Goal: Task Accomplishment & Management: Use online tool/utility

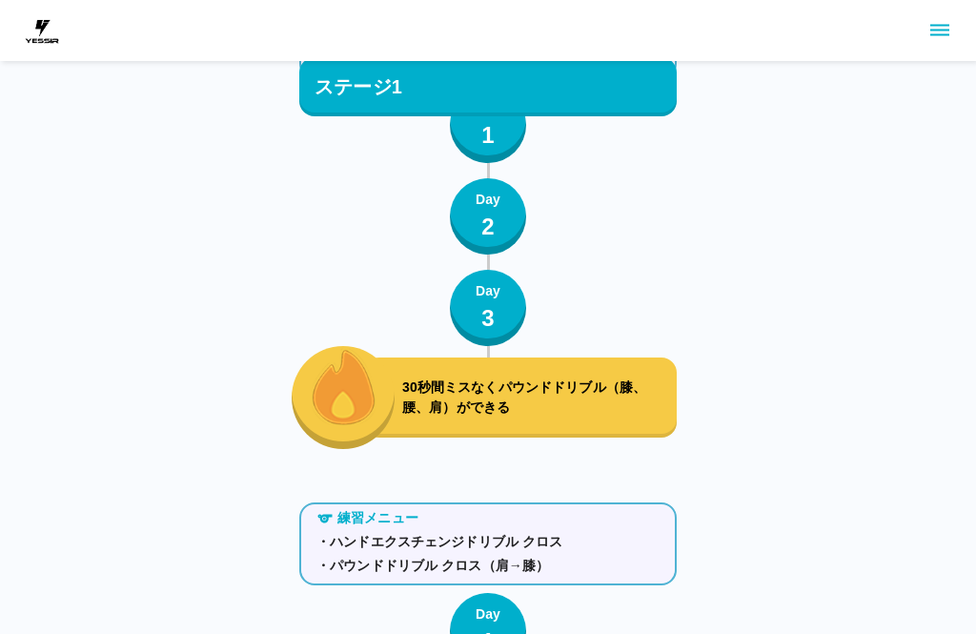
scroll to position [154, 0]
click at [520, 370] on div "30秒間ミスなくパウンドドリブル（膝、腰、肩）ができる" at bounding box center [520, 397] width 313 height 80
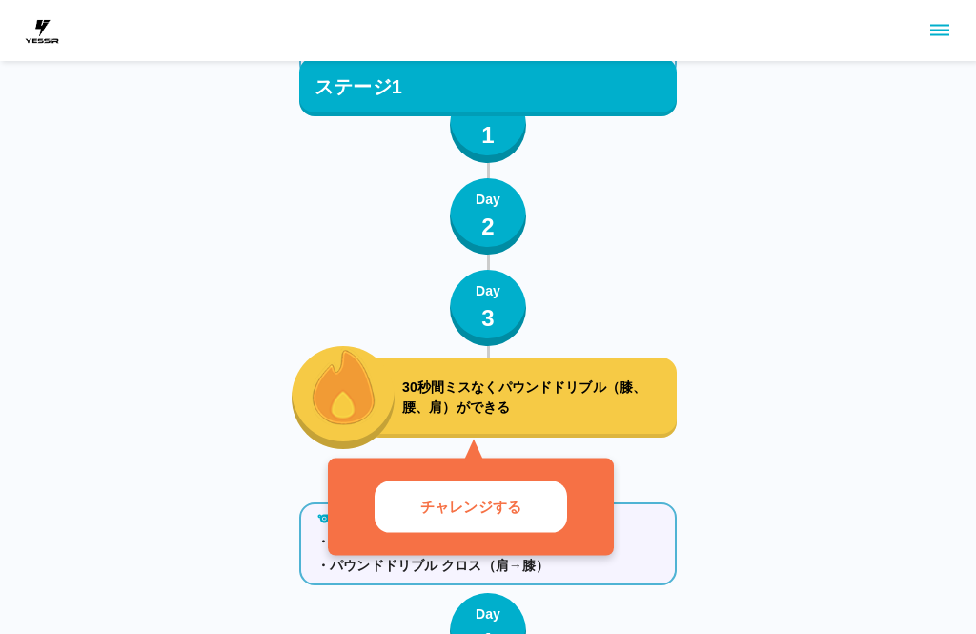
click at [427, 507] on p "チャレンジする" at bounding box center [470, 507] width 101 height 22
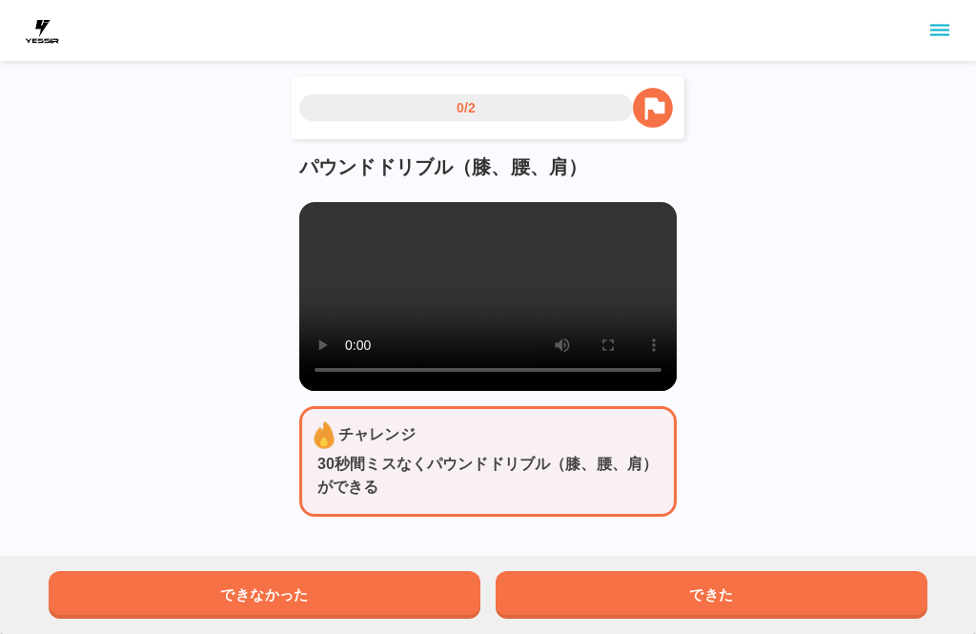
click at [324, 221] on video at bounding box center [487, 296] width 377 height 189
click at [311, 232] on video at bounding box center [487, 296] width 377 height 189
click at [313, 213] on video at bounding box center [487, 296] width 377 height 189
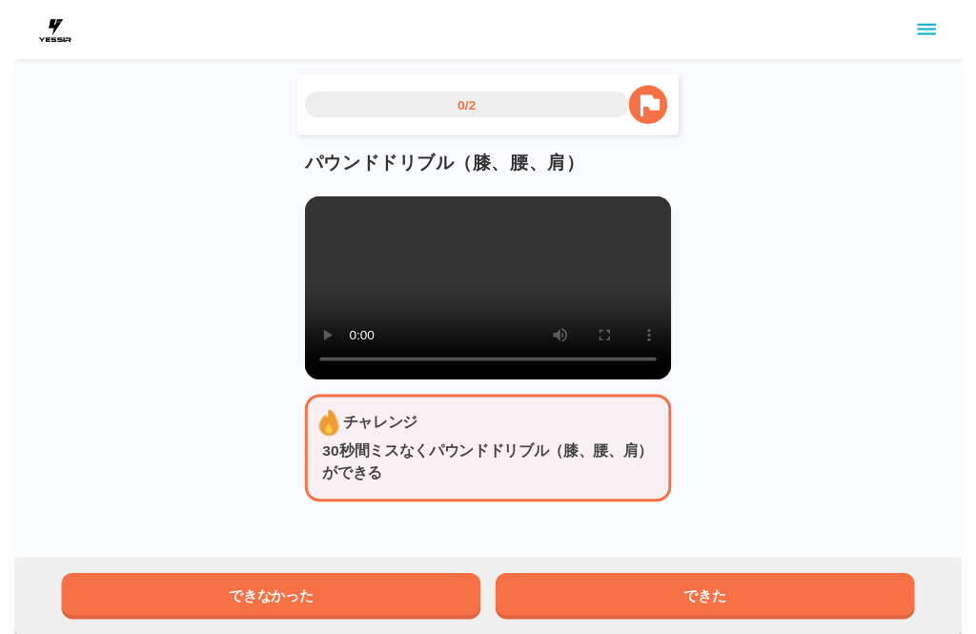
scroll to position [19, 0]
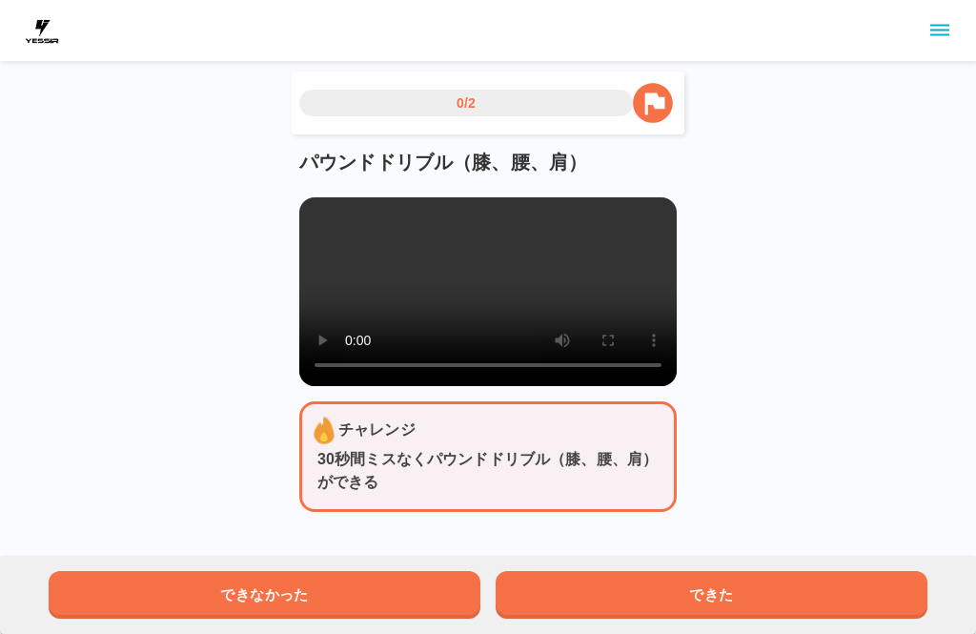
click at [762, 580] on button "できた" at bounding box center [712, 595] width 432 height 48
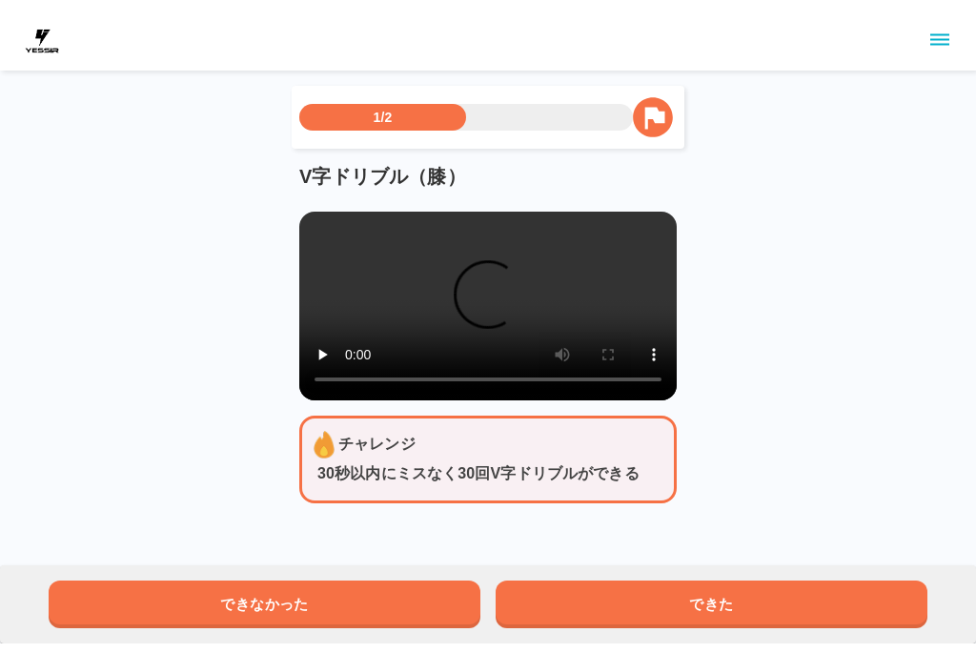
scroll to position [0, 0]
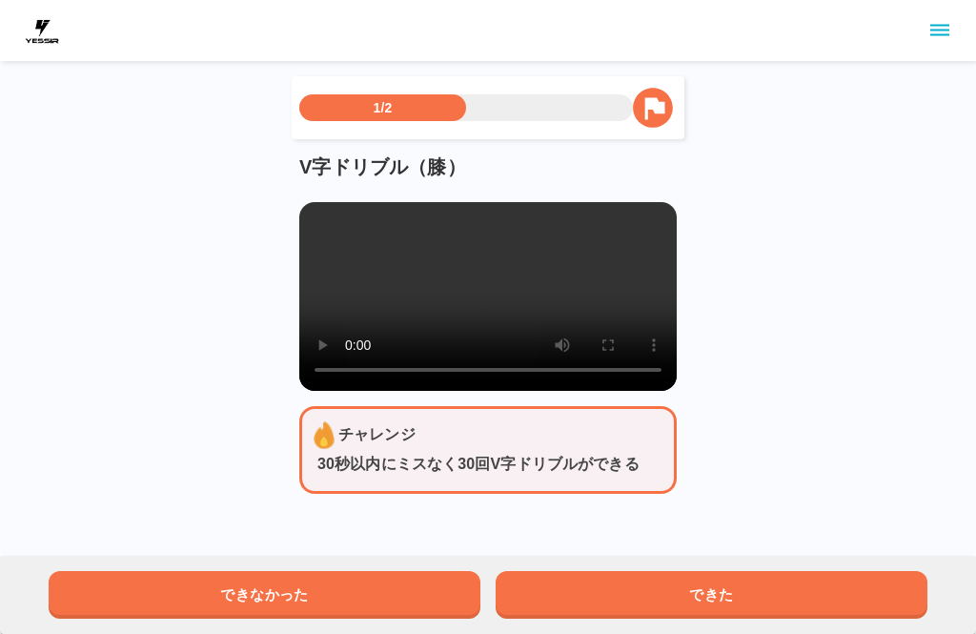
click at [499, 282] on video at bounding box center [487, 296] width 377 height 189
click at [396, 273] on video at bounding box center [487, 296] width 377 height 189
click at [492, 297] on video at bounding box center [487, 296] width 377 height 189
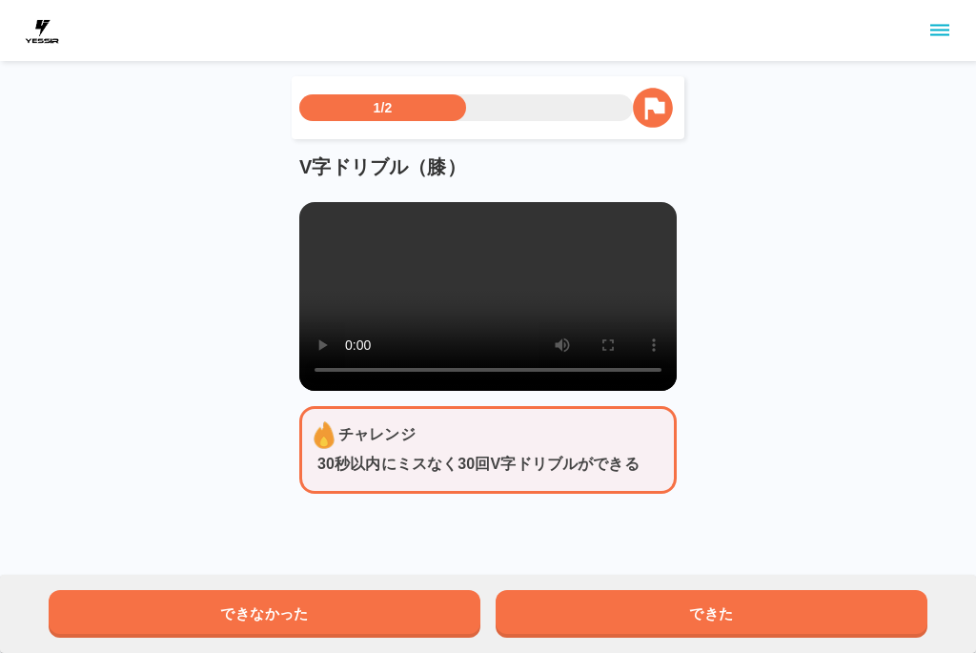
click at [309, 221] on video at bounding box center [487, 296] width 377 height 189
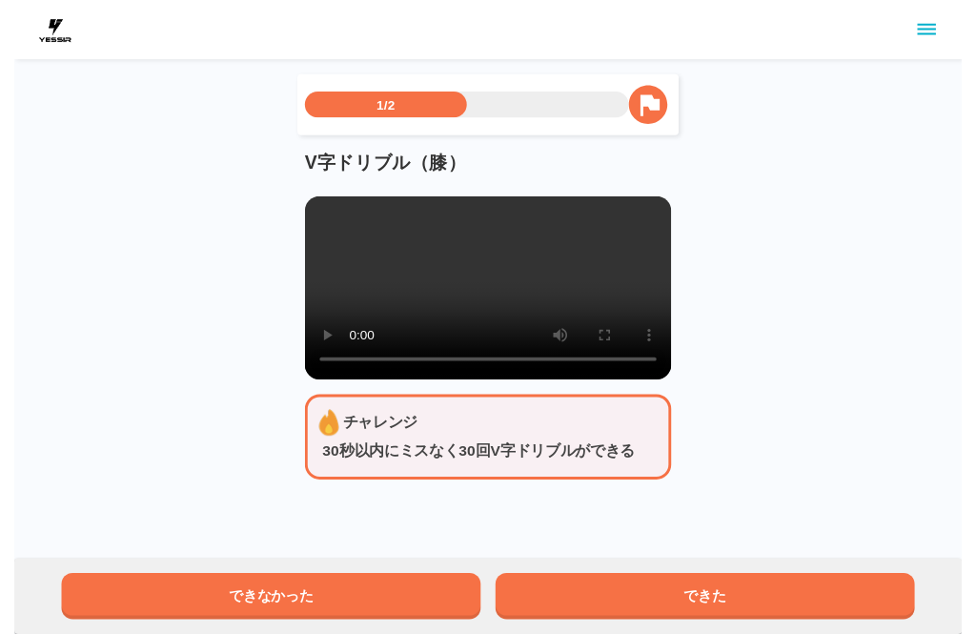
scroll to position [6, 0]
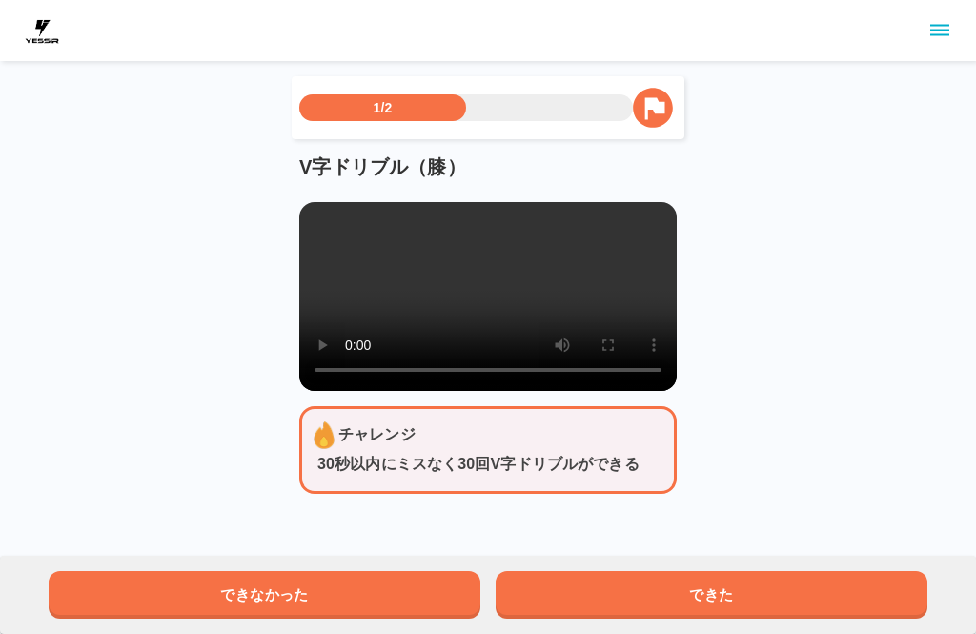
click at [764, 578] on button "できた" at bounding box center [712, 595] width 432 height 48
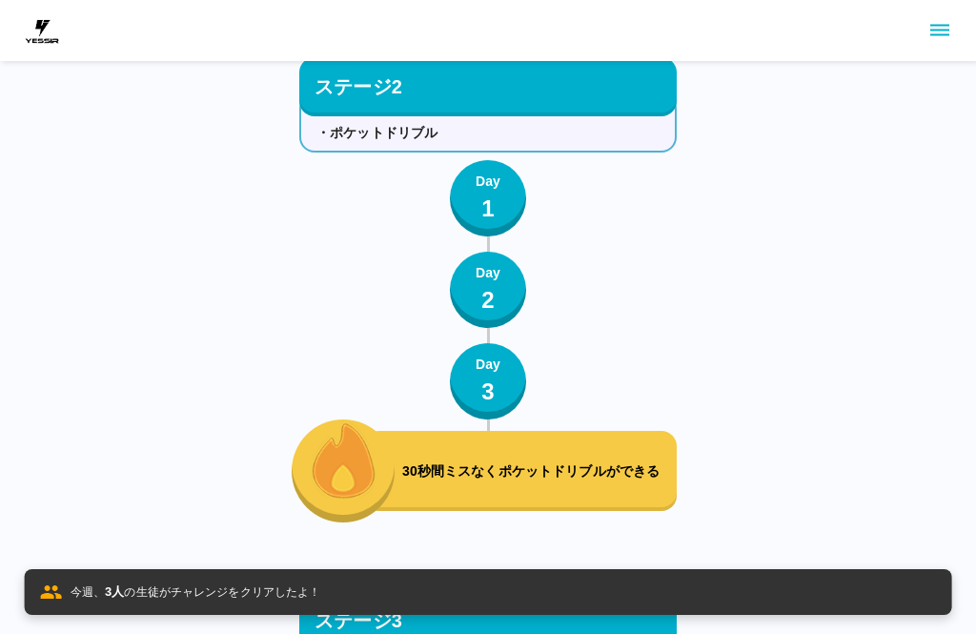
scroll to position [2584, 0]
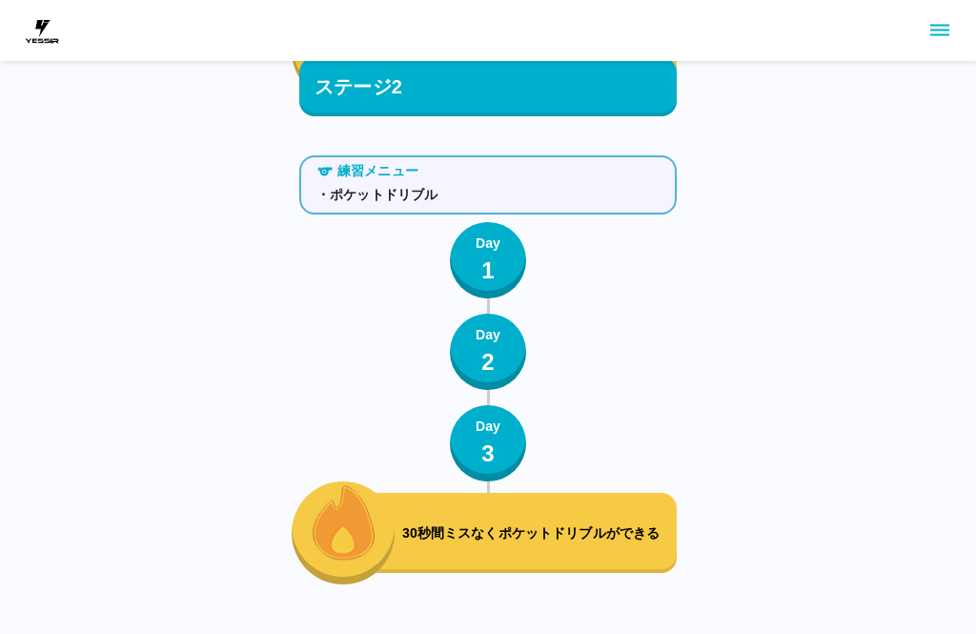
click at [531, 502] on div "30秒間ミスなくポケットドリブルができる" at bounding box center [520, 533] width 313 height 80
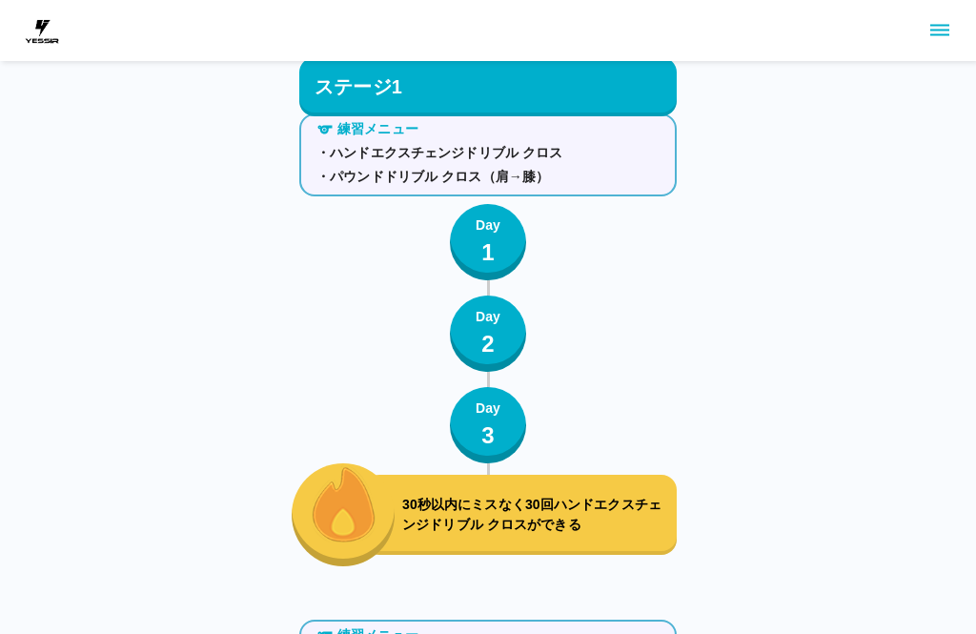
scroll to position [507, 0]
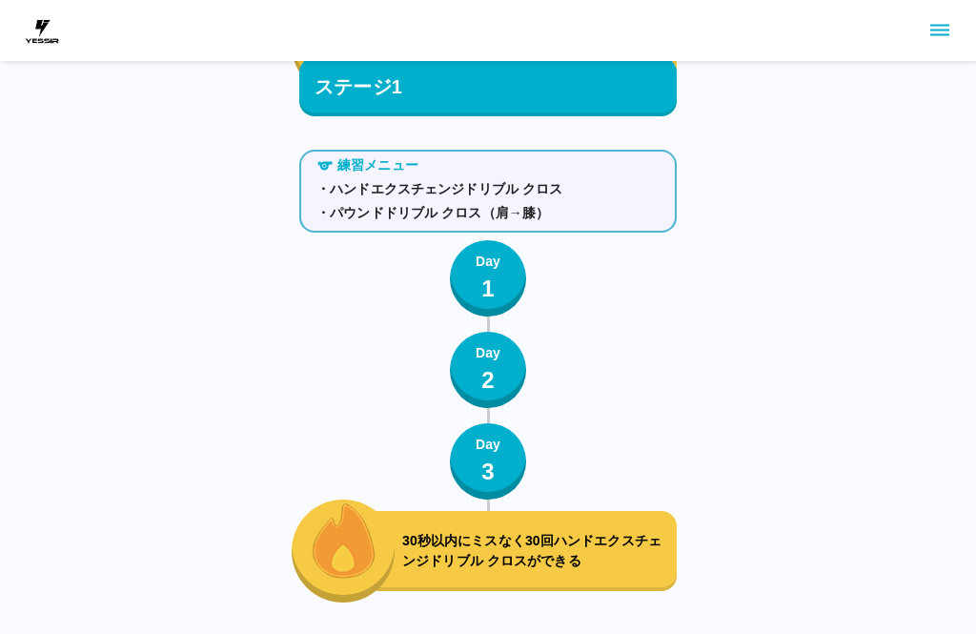
click at [613, 532] on p "30秒以内にミスなく30回ハンドエクスチェンジドリブル クロスができる" at bounding box center [535, 551] width 267 height 40
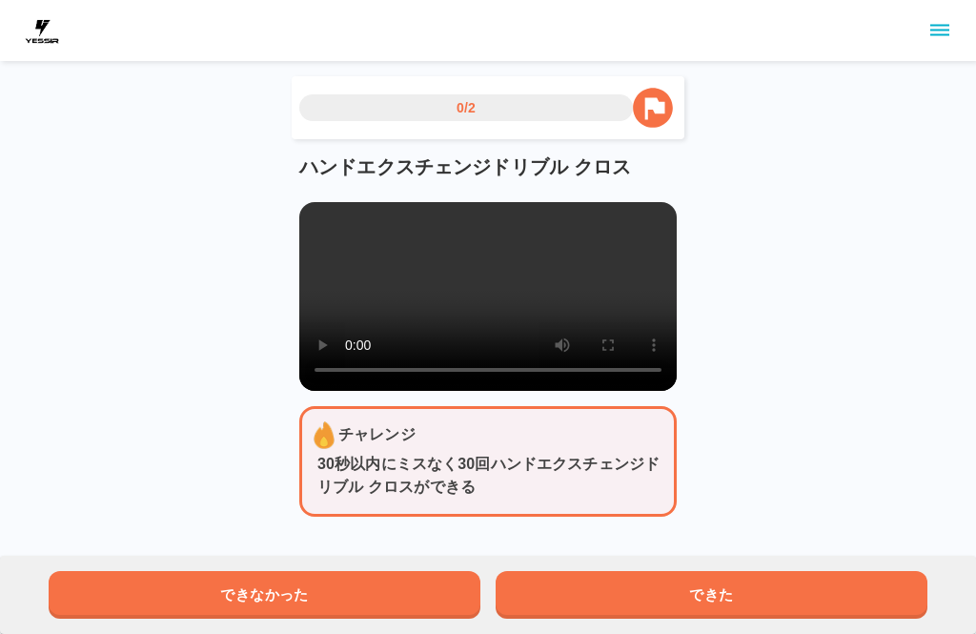
click at [504, 292] on video at bounding box center [487, 296] width 377 height 189
click at [331, 222] on video at bounding box center [487, 296] width 377 height 189
click at [474, 315] on video at bounding box center [487, 296] width 377 height 189
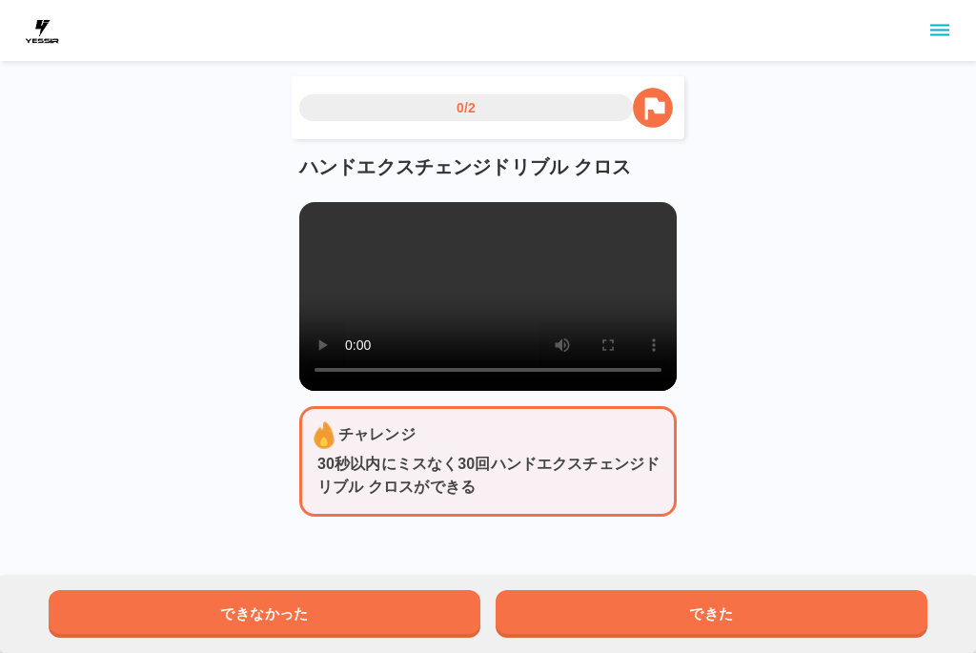
click at [326, 200] on div "ハンドエクスチェンジドリブル クロス" at bounding box center [487, 272] width 377 height 236
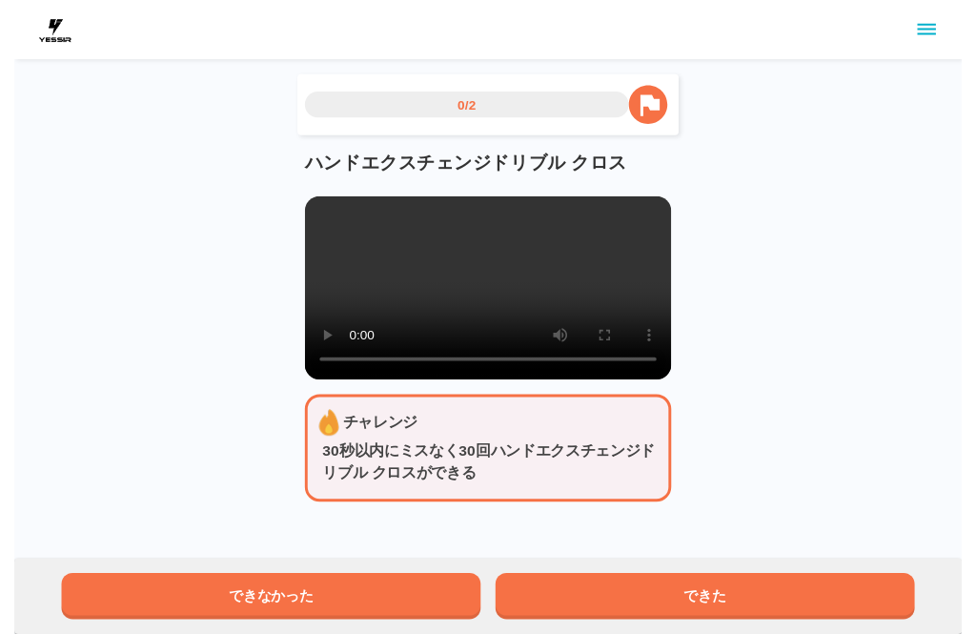
scroll to position [19, 0]
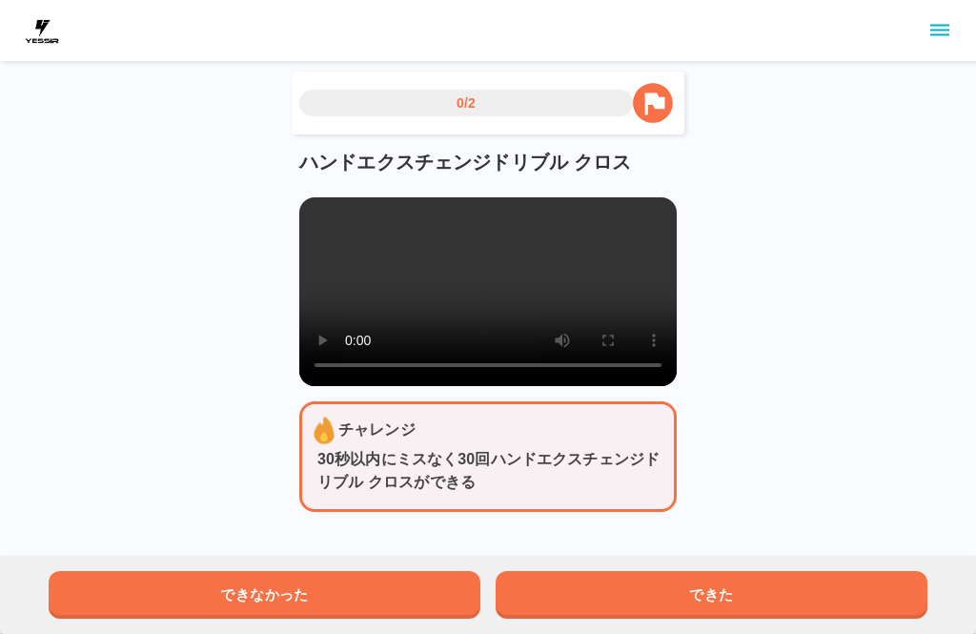
click at [754, 588] on button "できた" at bounding box center [712, 595] width 432 height 48
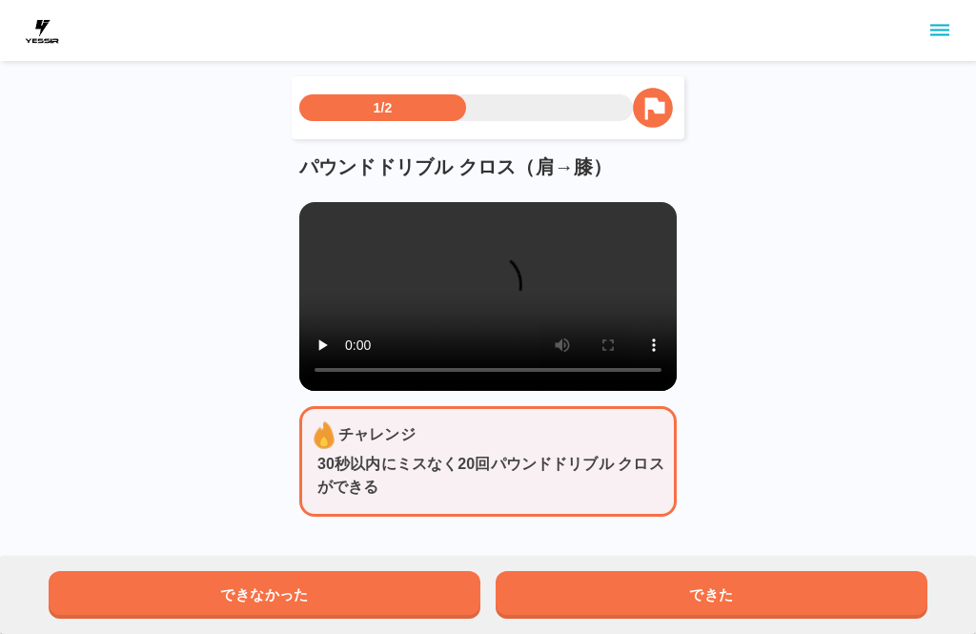
scroll to position [5, 0]
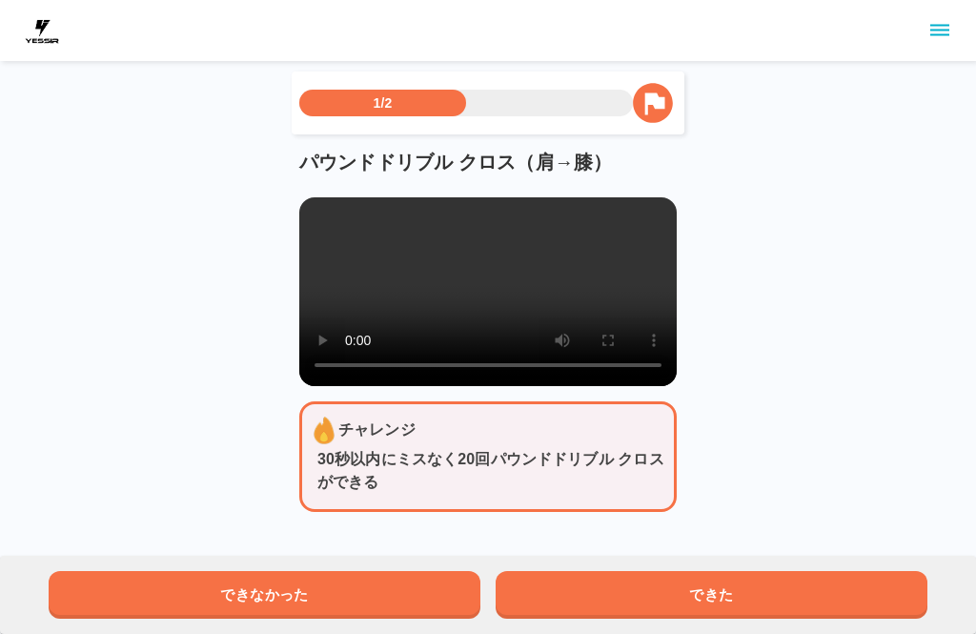
click at [497, 305] on video at bounding box center [487, 291] width 377 height 189
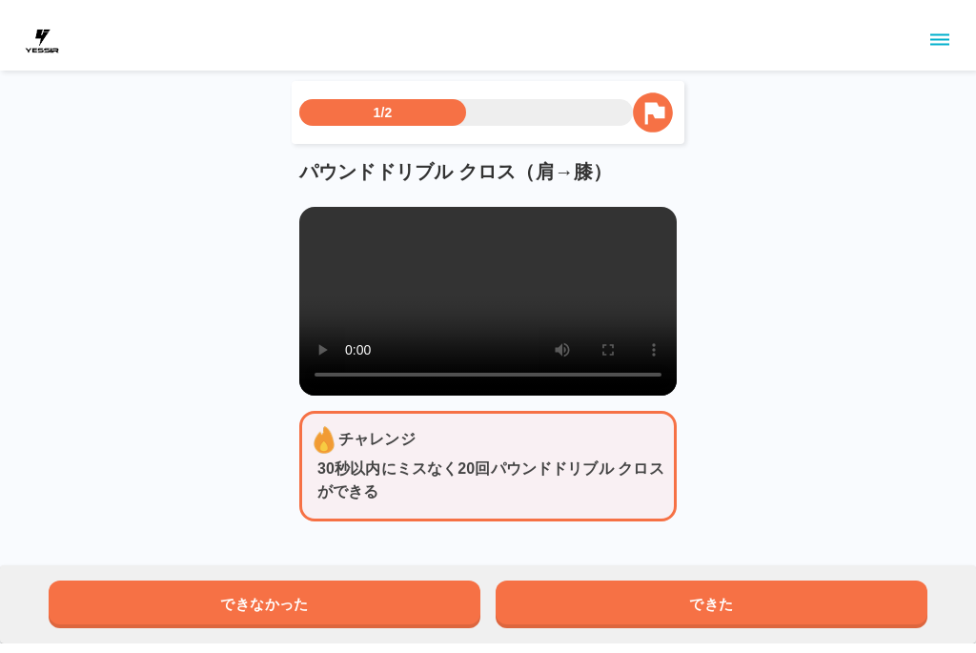
scroll to position [0, 0]
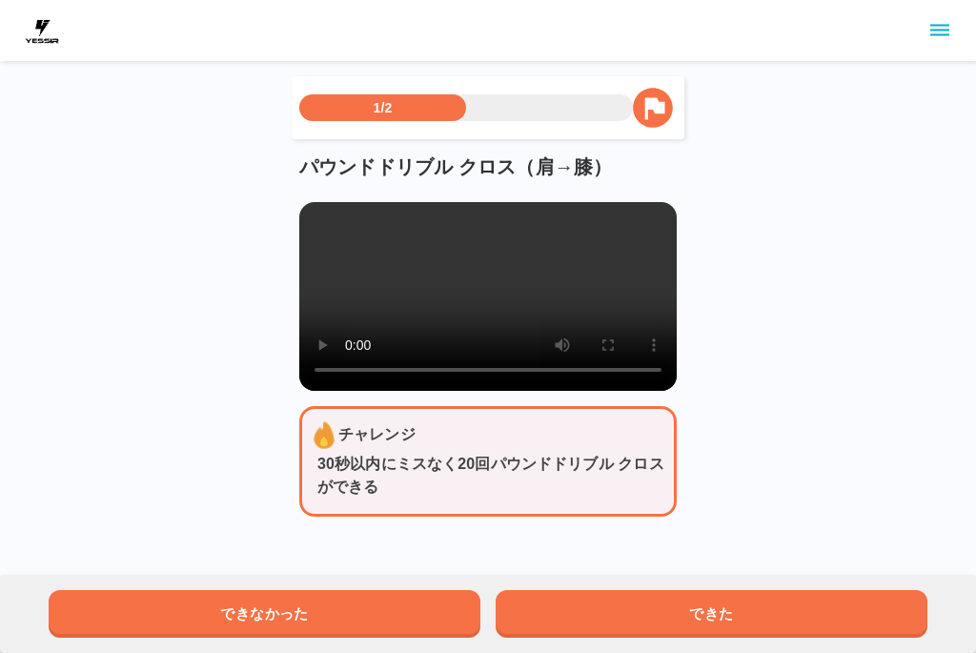
click at [328, 222] on video at bounding box center [487, 296] width 377 height 189
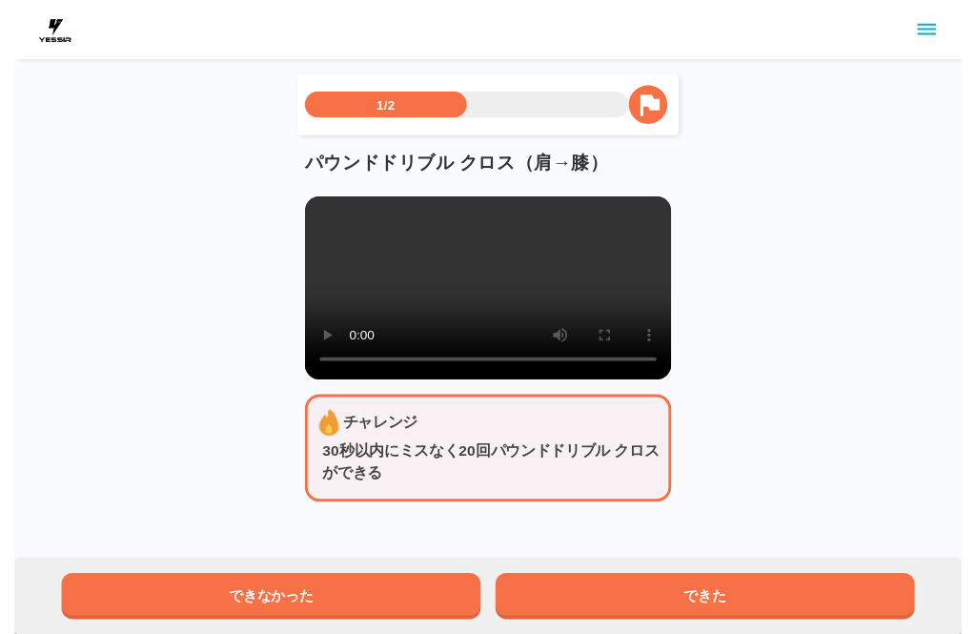
scroll to position [19, 0]
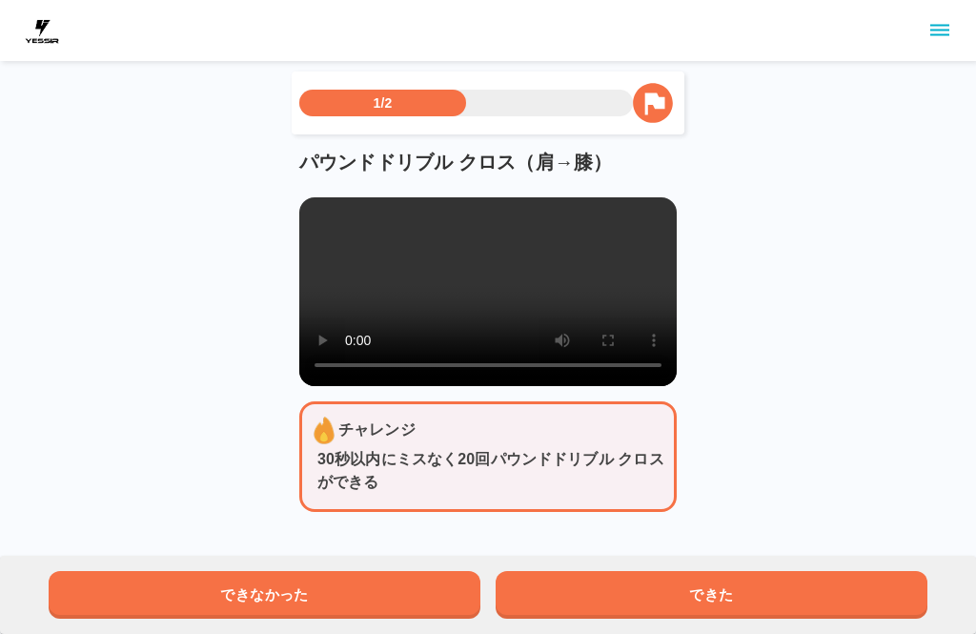
click at [592, 595] on button "できた" at bounding box center [712, 595] width 432 height 48
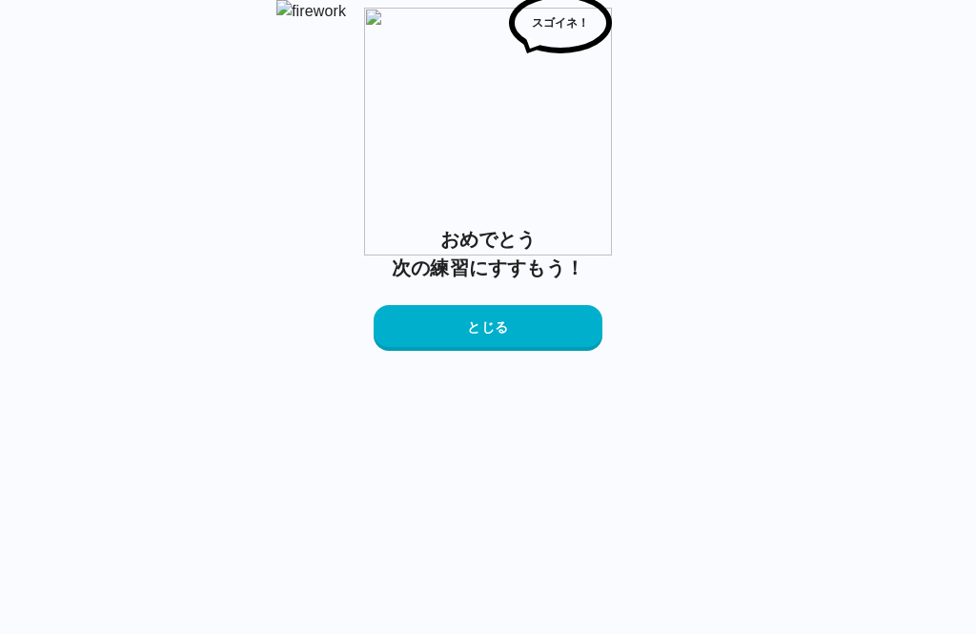
click at [420, 351] on button "とじる" at bounding box center [488, 328] width 229 height 46
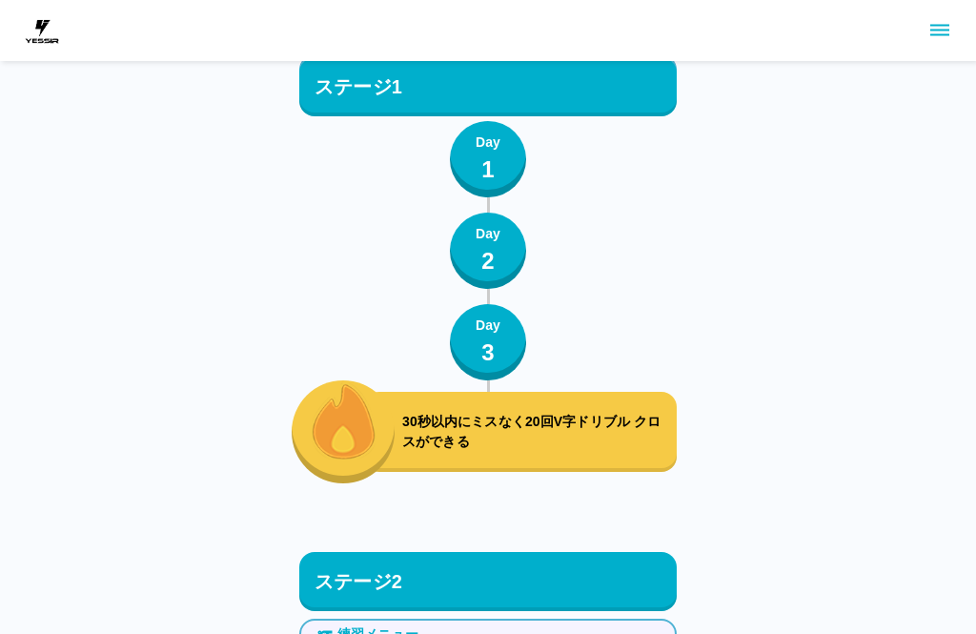
scroll to position [1110, 0]
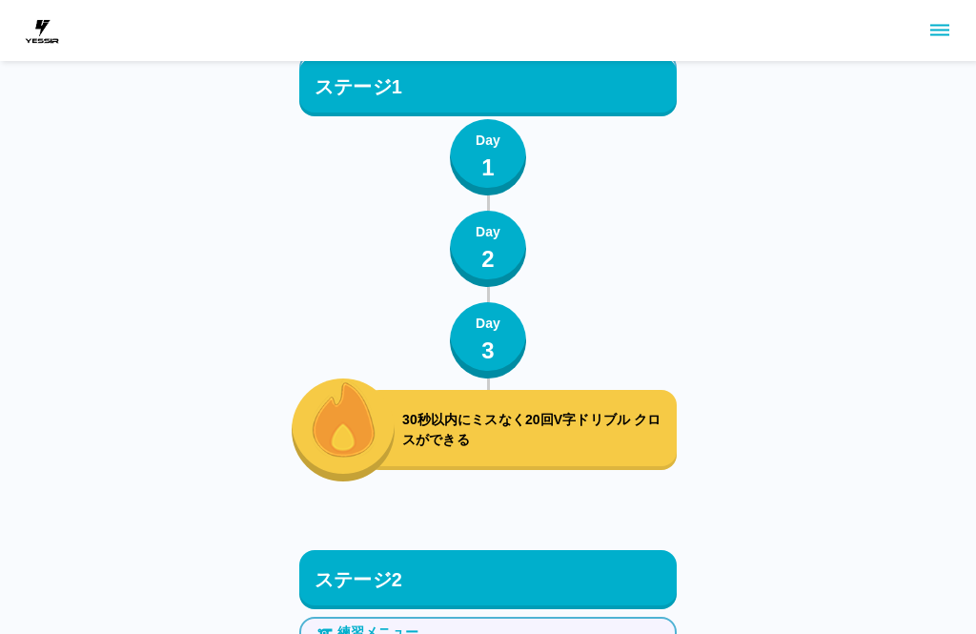
click at [584, 413] on p "30秒以内にミスなく20回V字ドリブル クロスができる" at bounding box center [535, 430] width 267 height 40
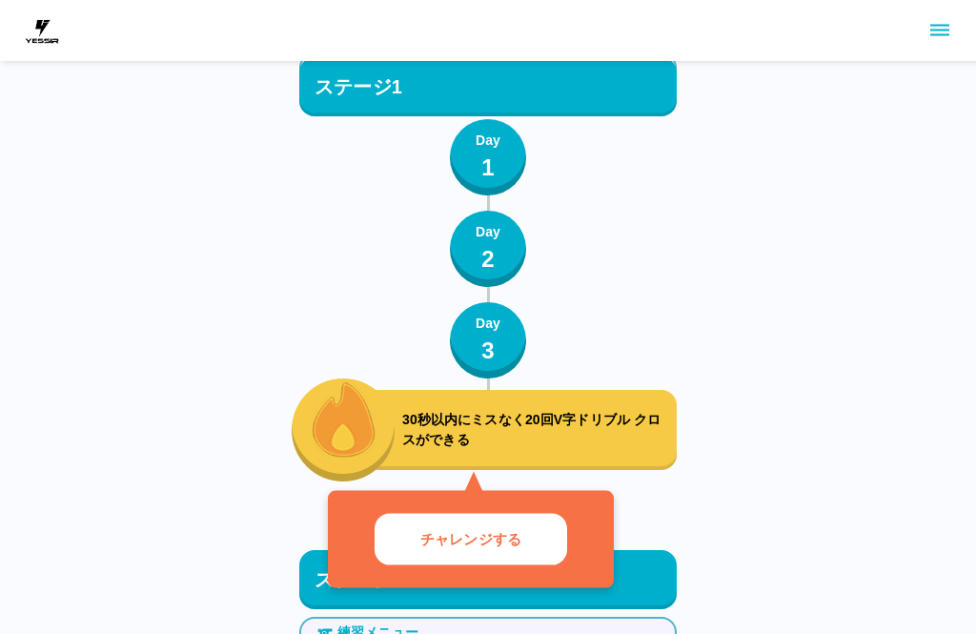
click at [529, 528] on button "チャレンジする" at bounding box center [471, 539] width 193 height 52
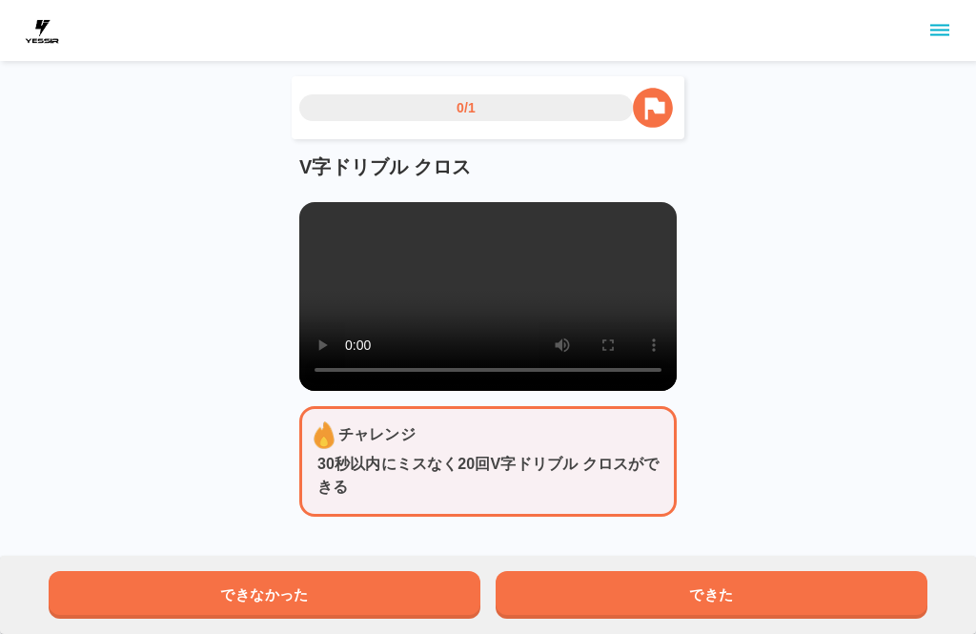
click at [495, 285] on video at bounding box center [487, 296] width 377 height 189
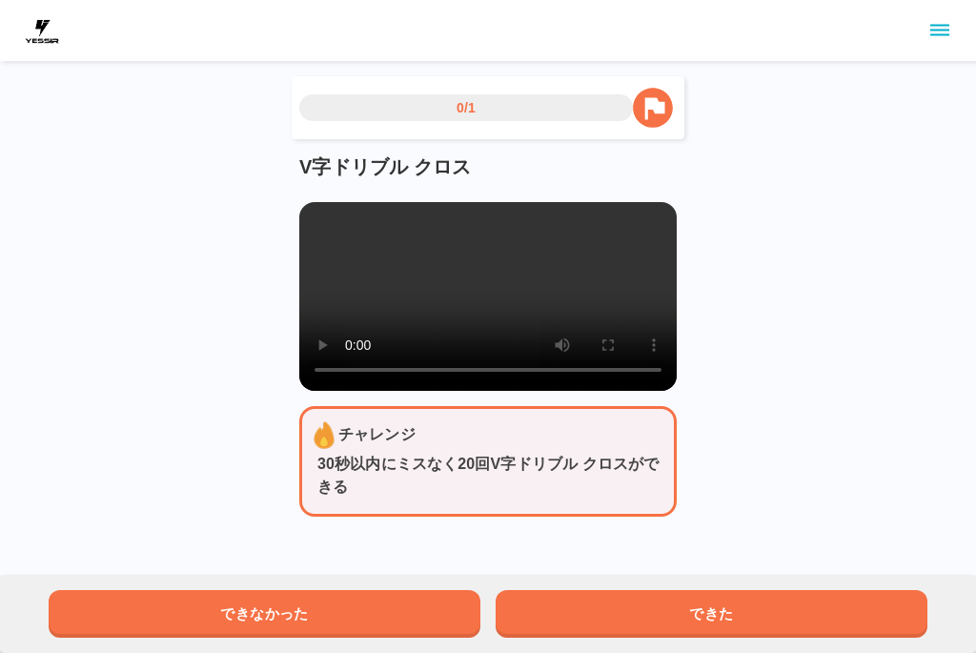
click at [307, 201] on div "V字ドリブル クロス" at bounding box center [487, 272] width 377 height 236
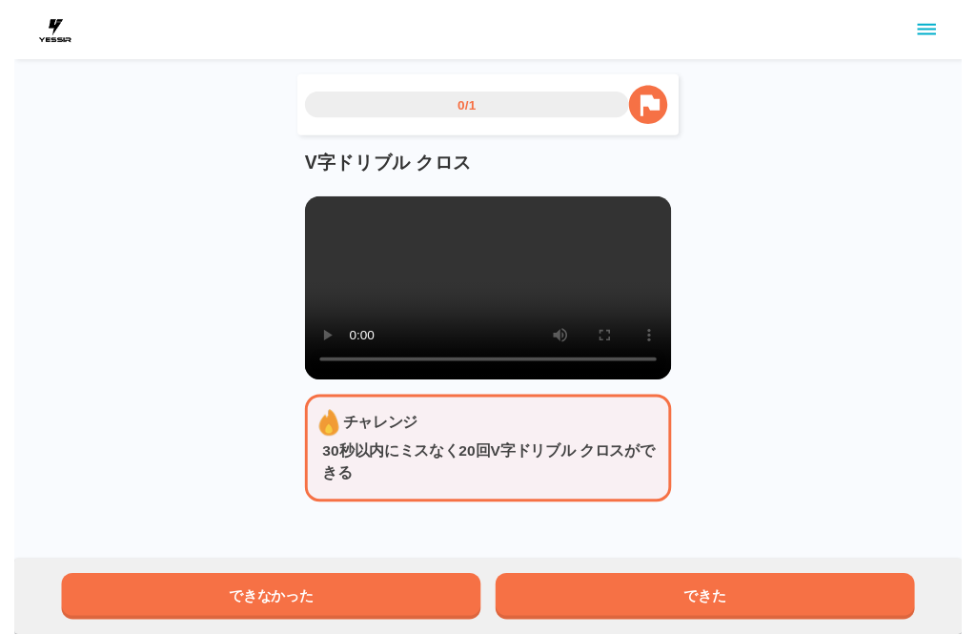
scroll to position [13, 0]
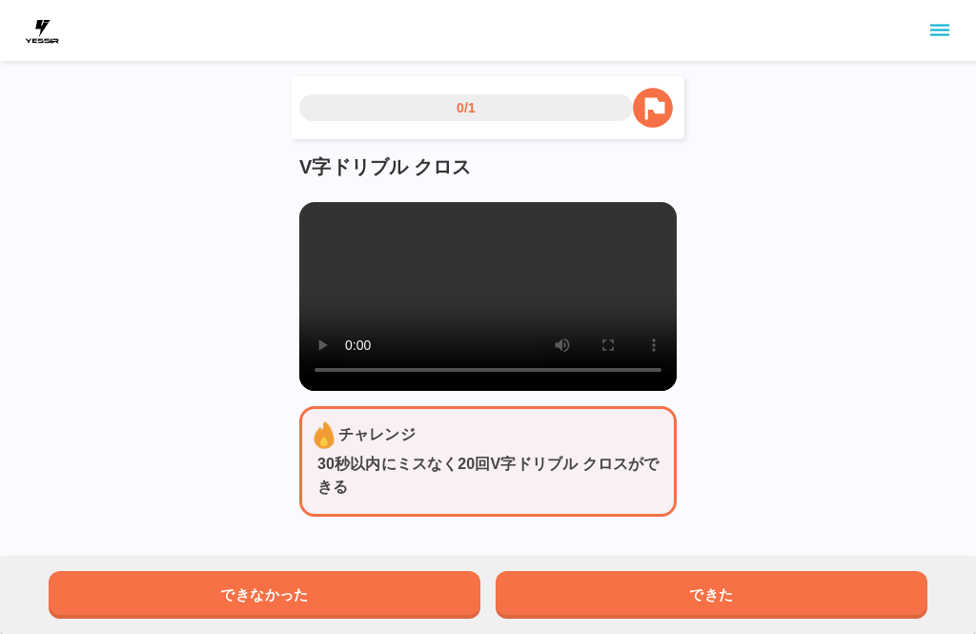
click at [716, 575] on button "できた" at bounding box center [712, 595] width 432 height 48
click at [770, 574] on button "できた" at bounding box center [712, 595] width 432 height 48
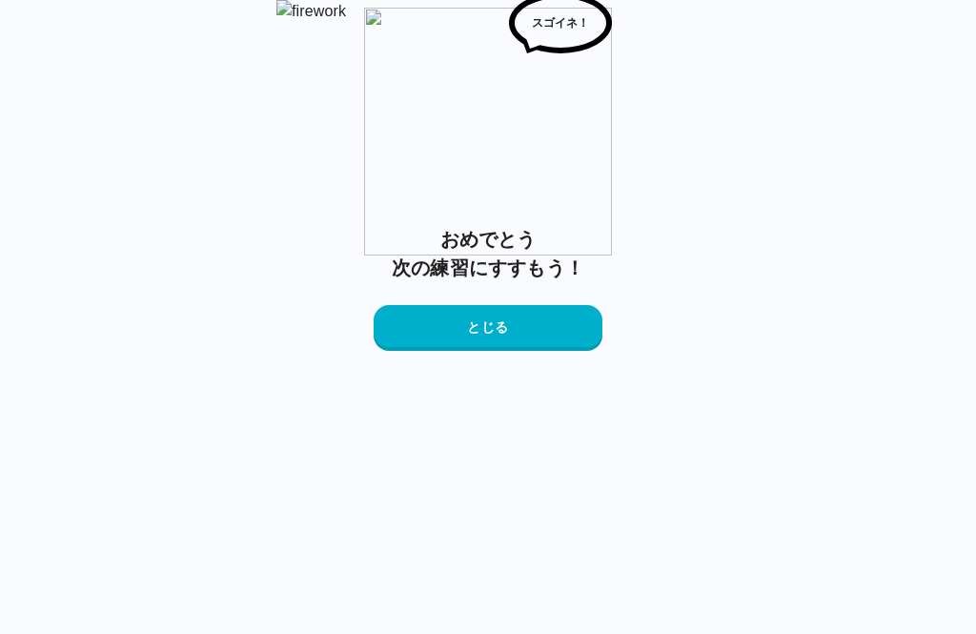
click at [517, 351] on button "とじる" at bounding box center [488, 328] width 229 height 46
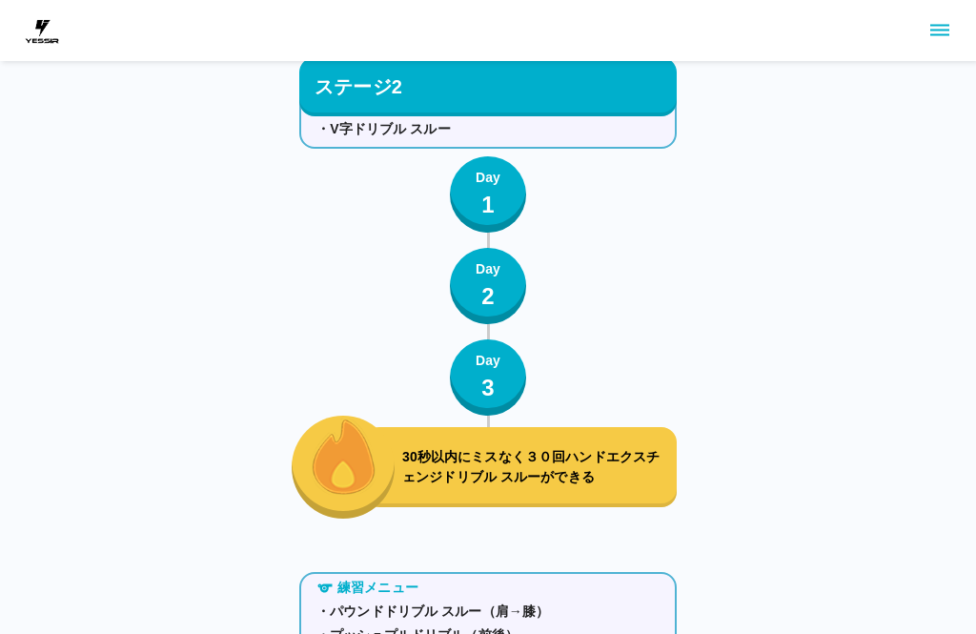
scroll to position [1671, 0]
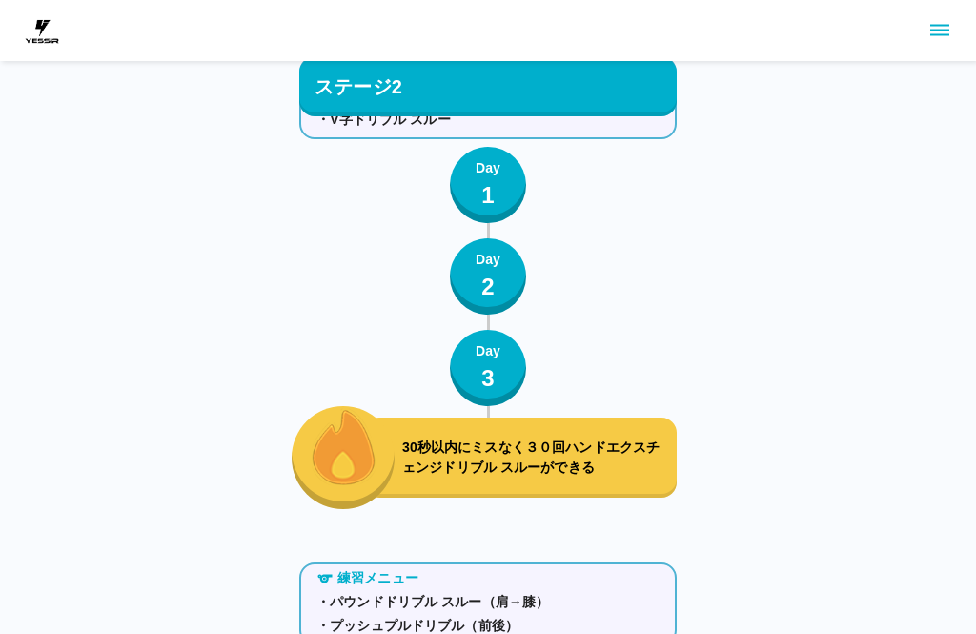
click at [567, 439] on p "30秒以内にミスなく３０回ハンドエクスチェンジドリブル スルーができる" at bounding box center [535, 457] width 267 height 40
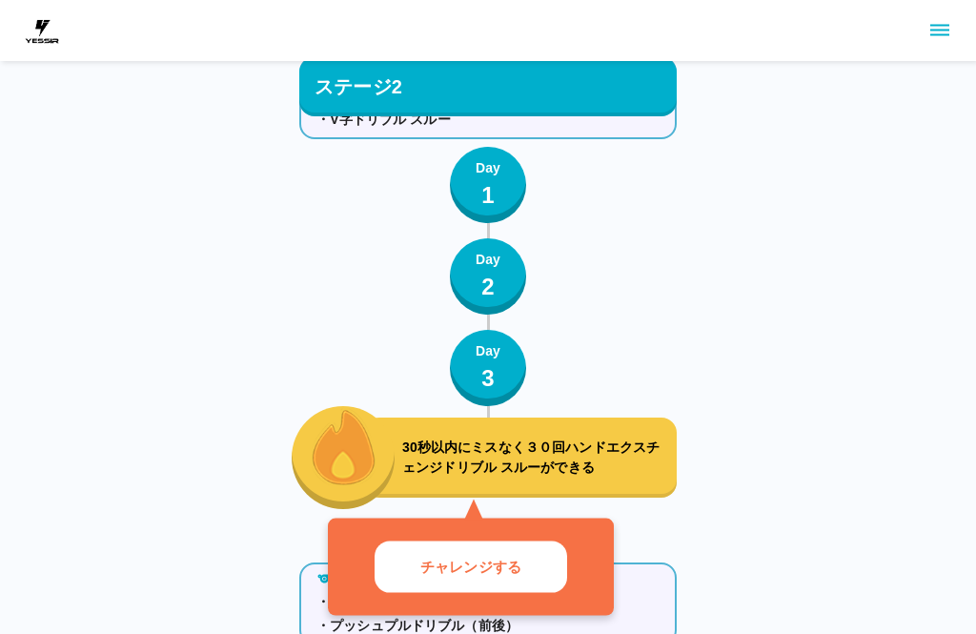
click at [528, 569] on button "チャレンジする" at bounding box center [471, 566] width 193 height 52
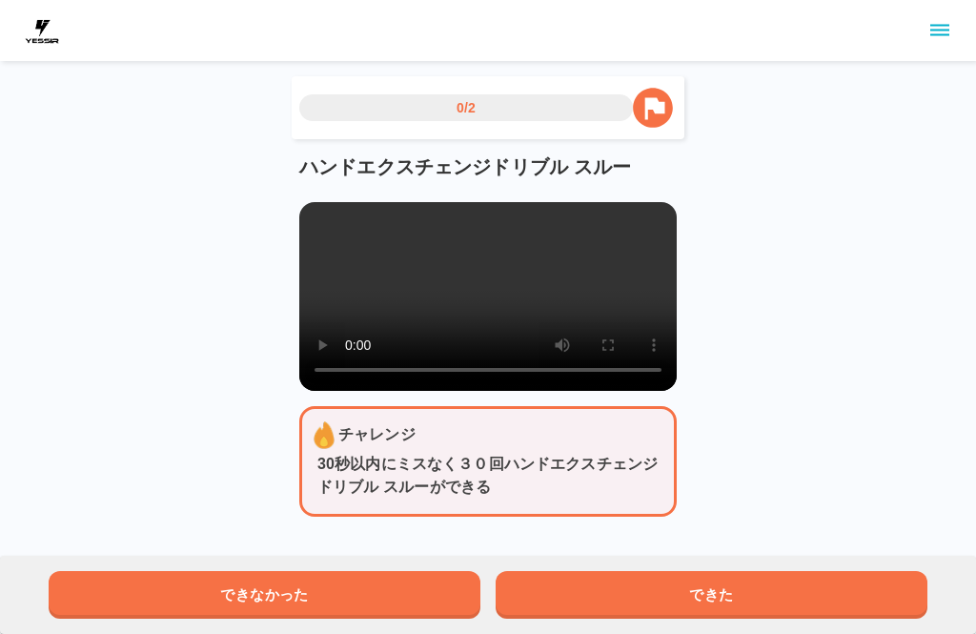
click at [501, 315] on video at bounding box center [487, 296] width 377 height 189
click at [306, 213] on video at bounding box center [487, 296] width 377 height 189
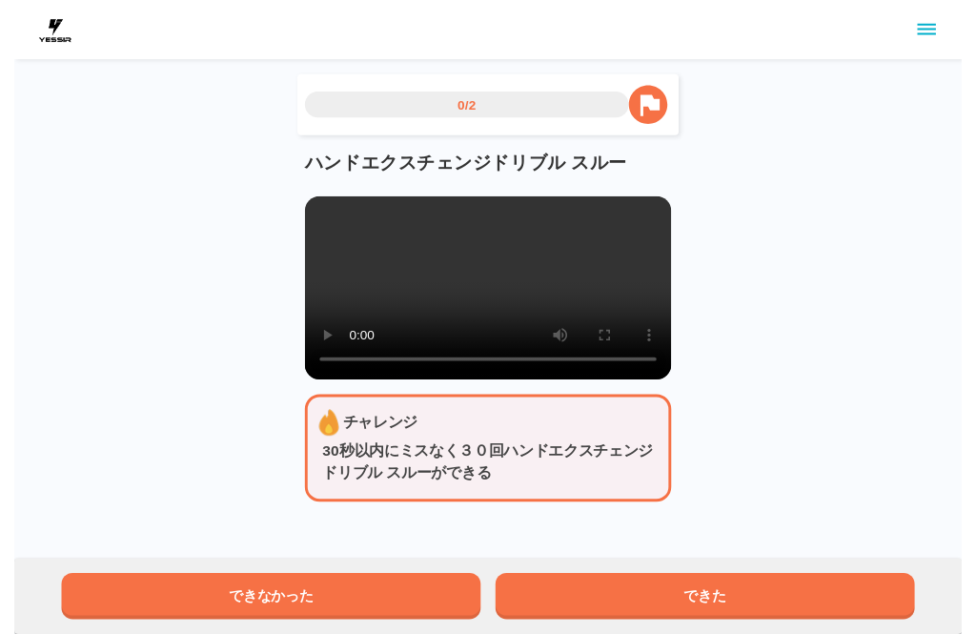
scroll to position [19, 0]
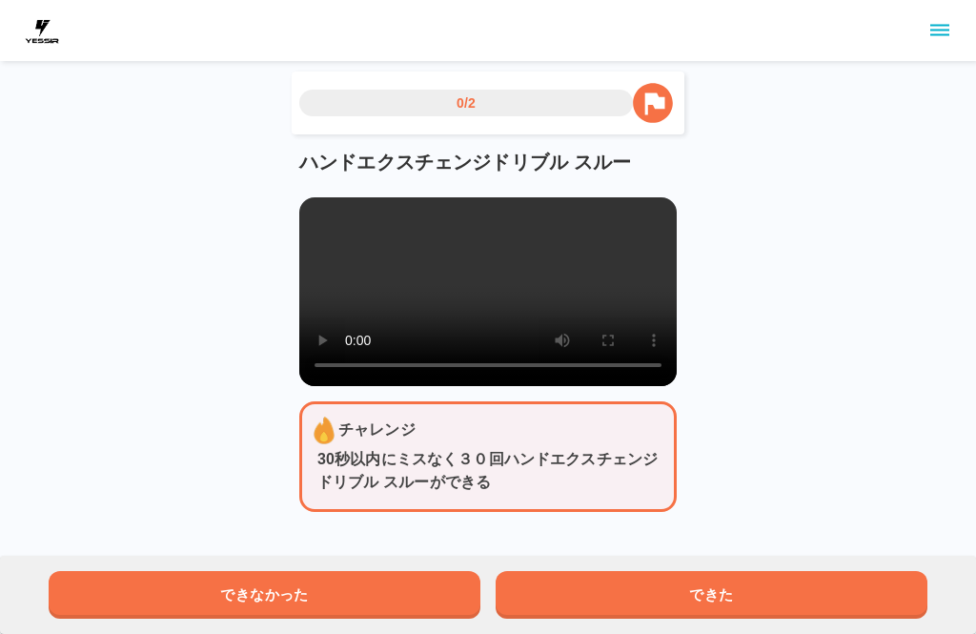
click at [677, 595] on button "できた" at bounding box center [712, 595] width 432 height 48
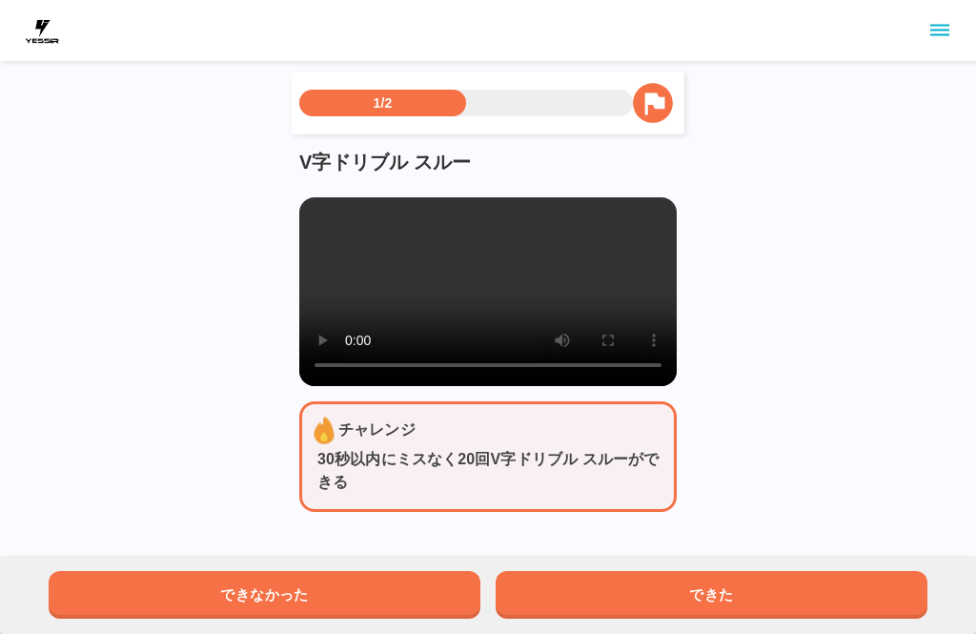
scroll to position [5, 0]
click at [498, 287] on video at bounding box center [487, 291] width 377 height 189
click at [294, 214] on main "1/2 V字ドリブル スルー チャレンジ 30秒以内にミスなく20回V字ドリブル スルーができる できなかった できた" at bounding box center [487, 306] width 423 height 471
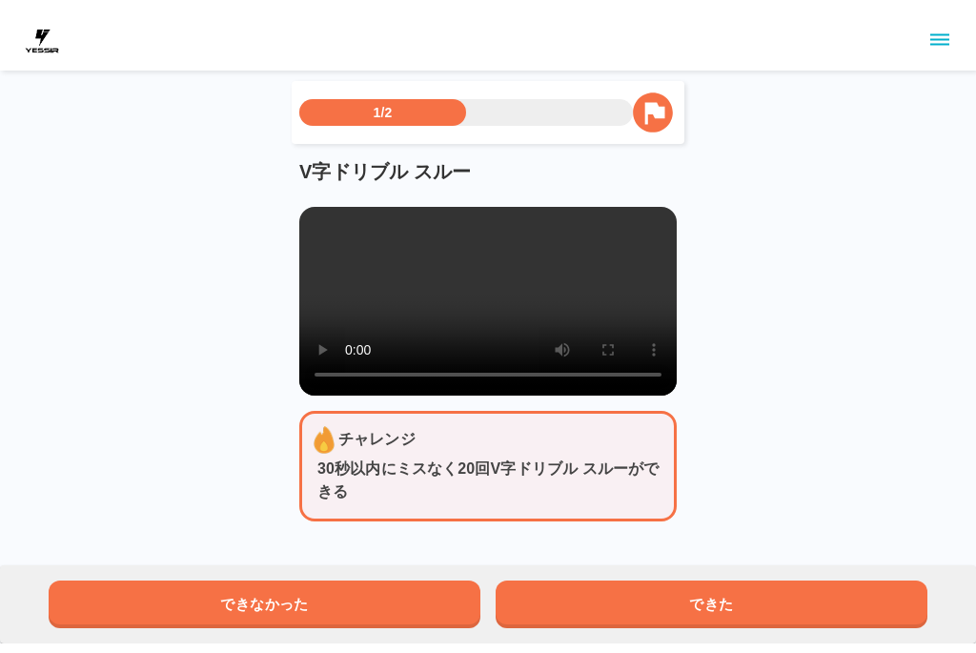
scroll to position [0, 0]
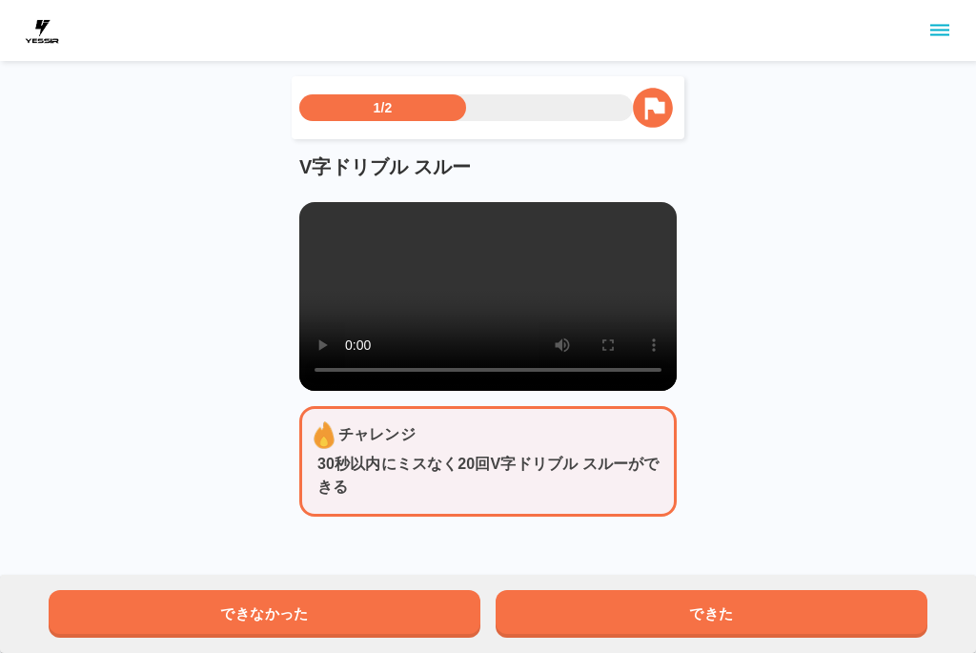
click at [308, 221] on video at bounding box center [487, 296] width 377 height 189
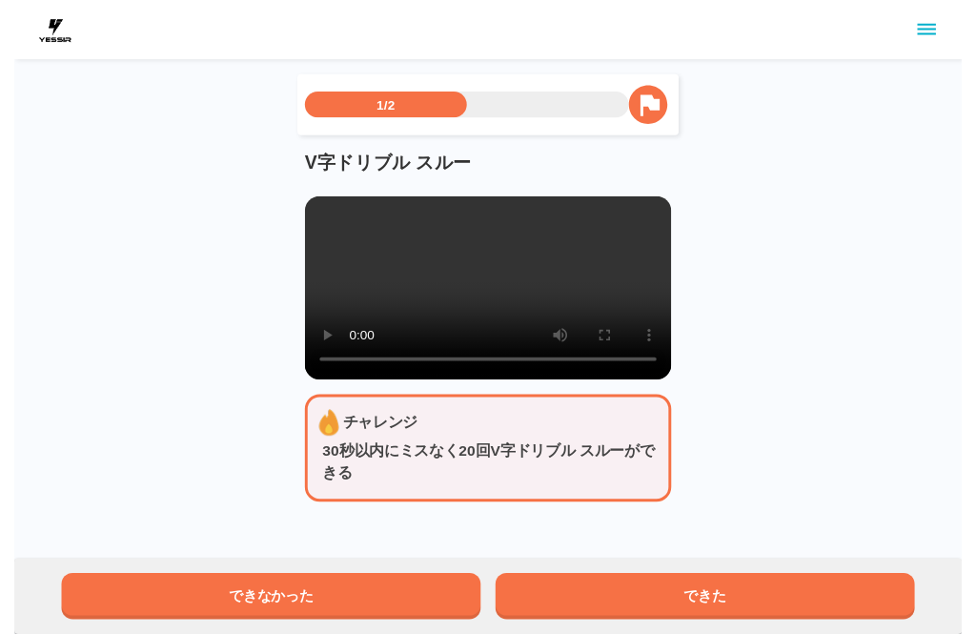
scroll to position [19, 0]
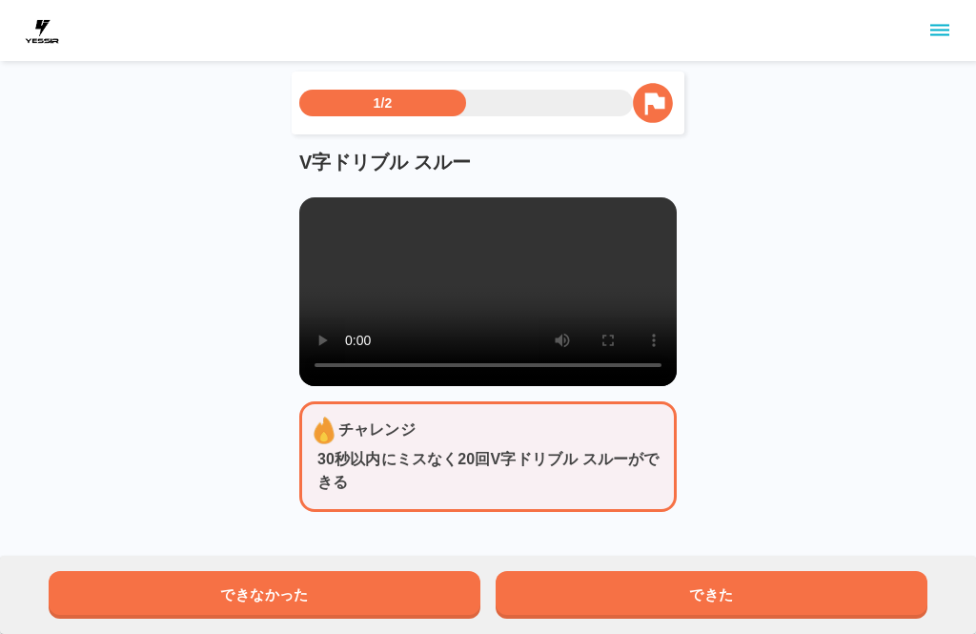
click at [720, 590] on button "できた" at bounding box center [712, 595] width 432 height 48
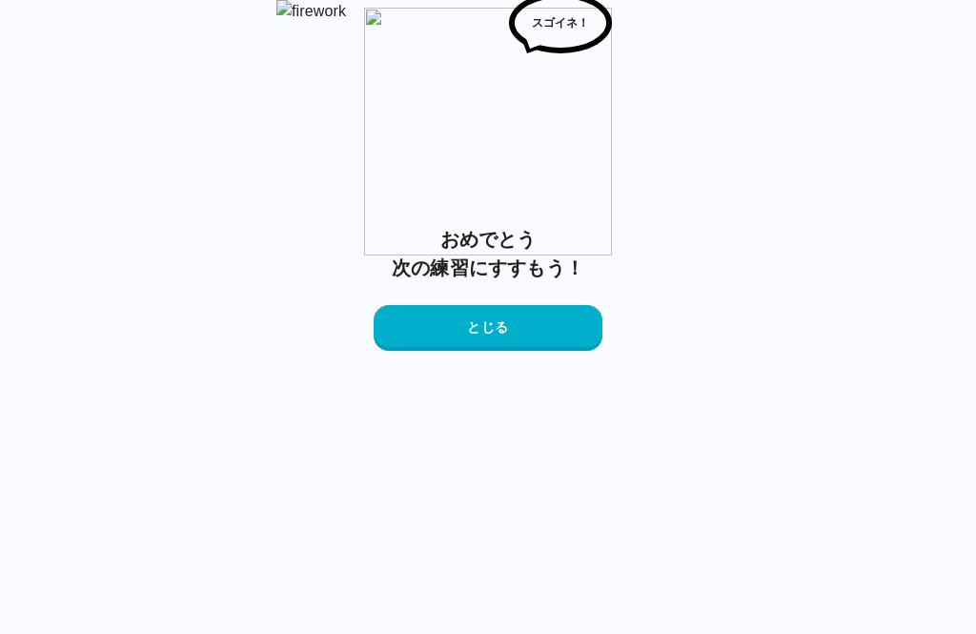
click at [551, 351] on button "とじる" at bounding box center [488, 328] width 229 height 46
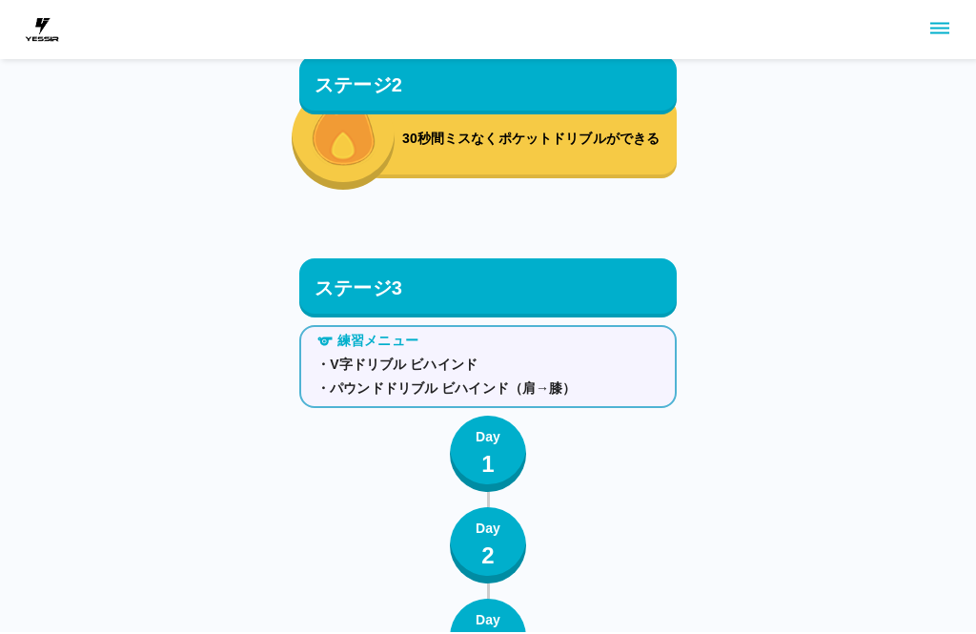
scroll to position [3141, 0]
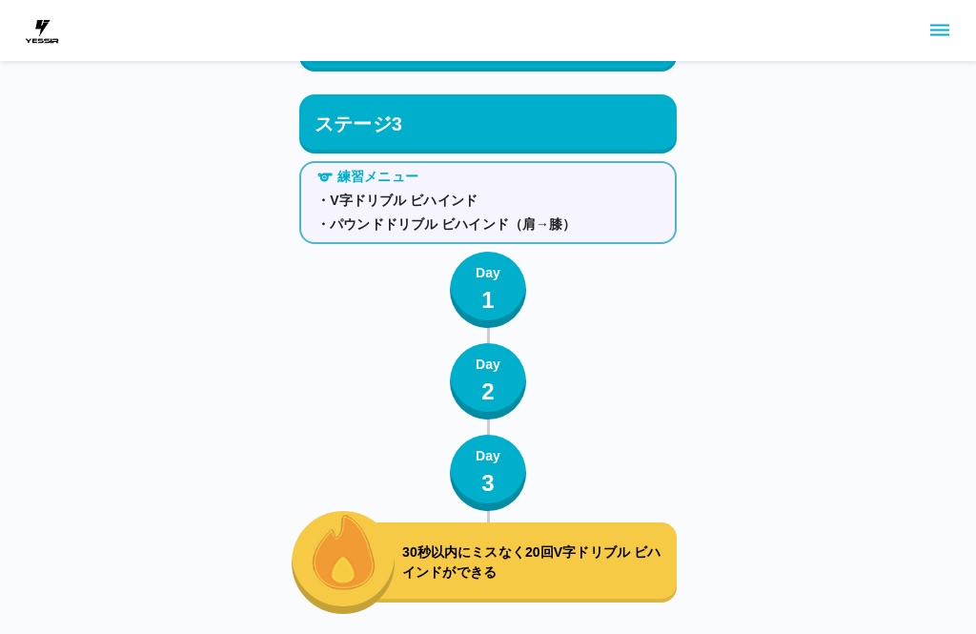
click at [579, 541] on div "30秒以内にミスなく20回V字ドリブル ビハインドができる" at bounding box center [520, 563] width 313 height 80
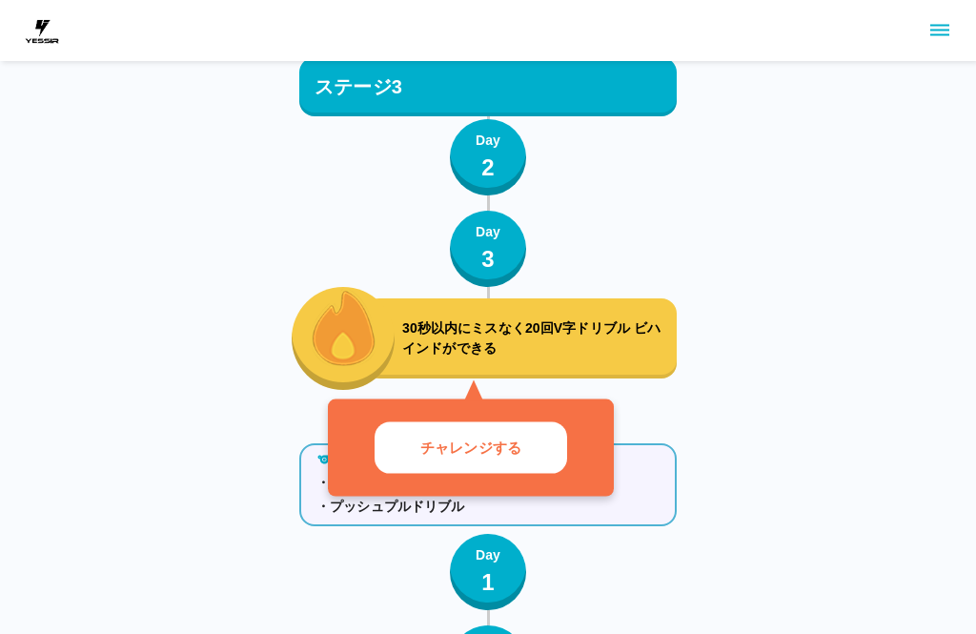
scroll to position [3366, 0]
click at [524, 443] on button "チャレンジする" at bounding box center [471, 447] width 193 height 52
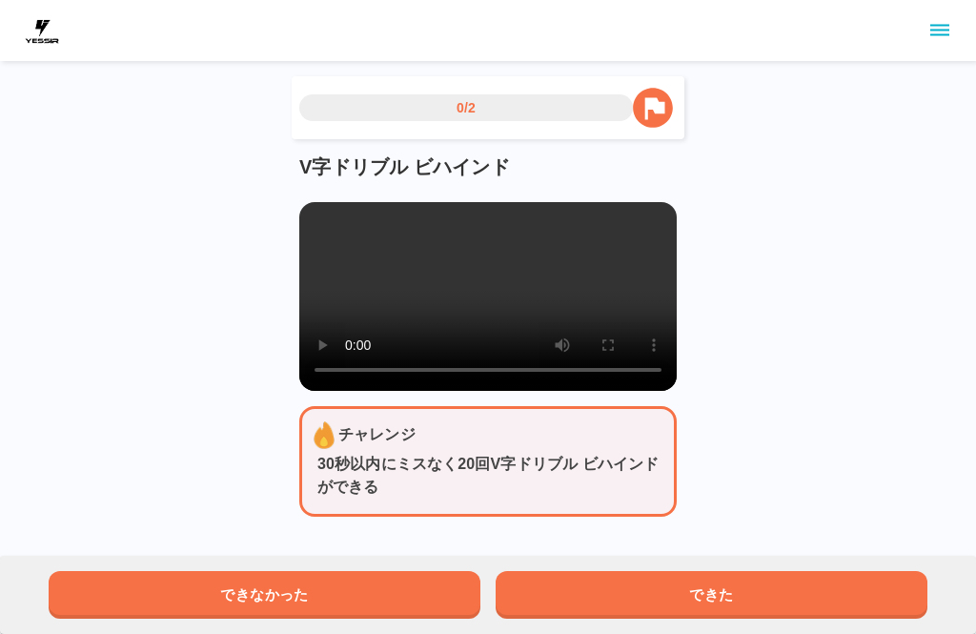
click at [344, 228] on video at bounding box center [487, 296] width 377 height 189
click at [321, 228] on video at bounding box center [487, 296] width 377 height 189
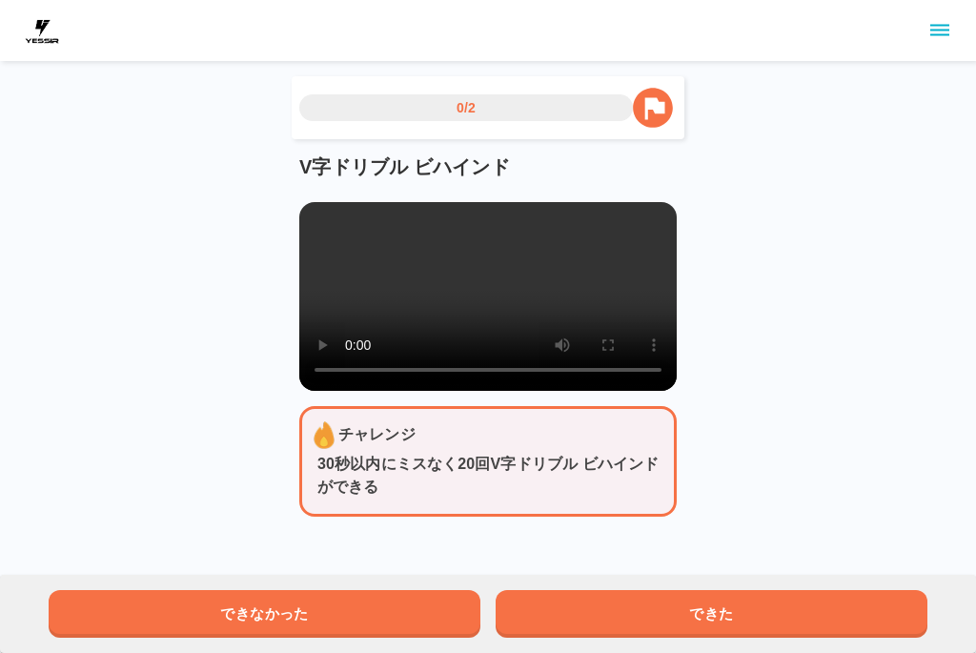
click at [311, 221] on video at bounding box center [487, 296] width 377 height 189
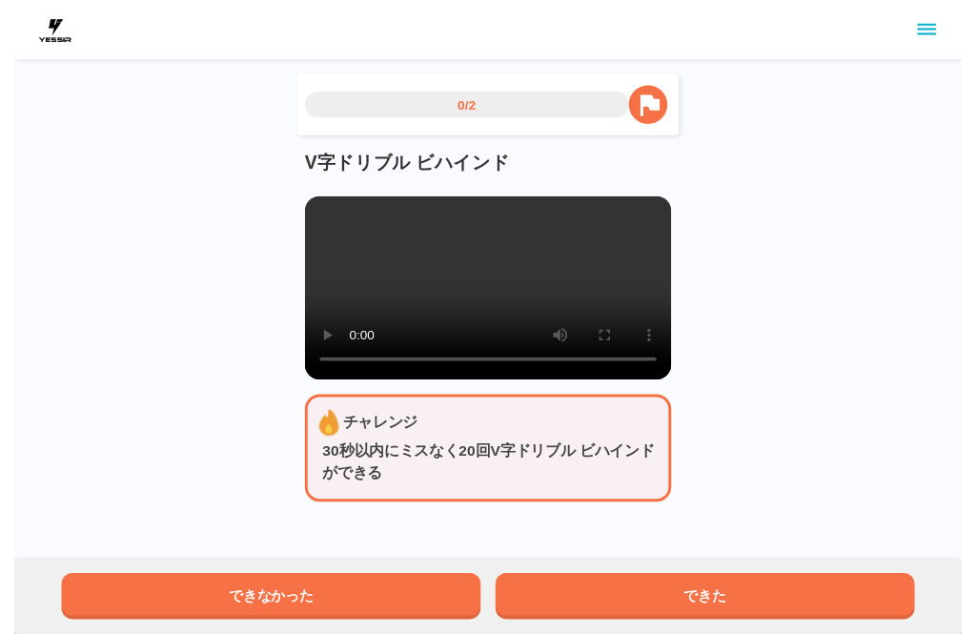
scroll to position [19, 0]
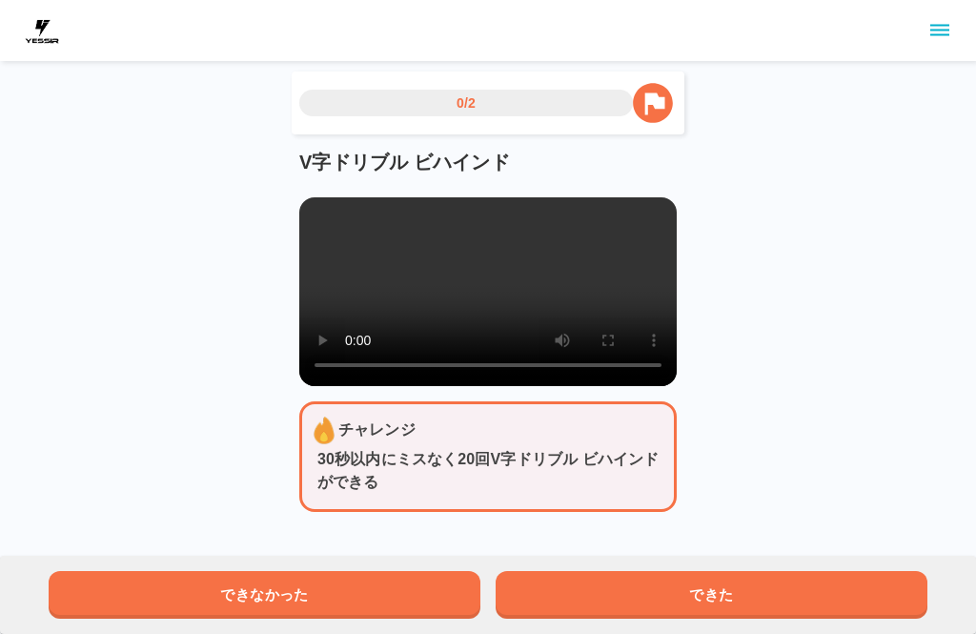
click at [698, 609] on button "できた" at bounding box center [712, 595] width 432 height 48
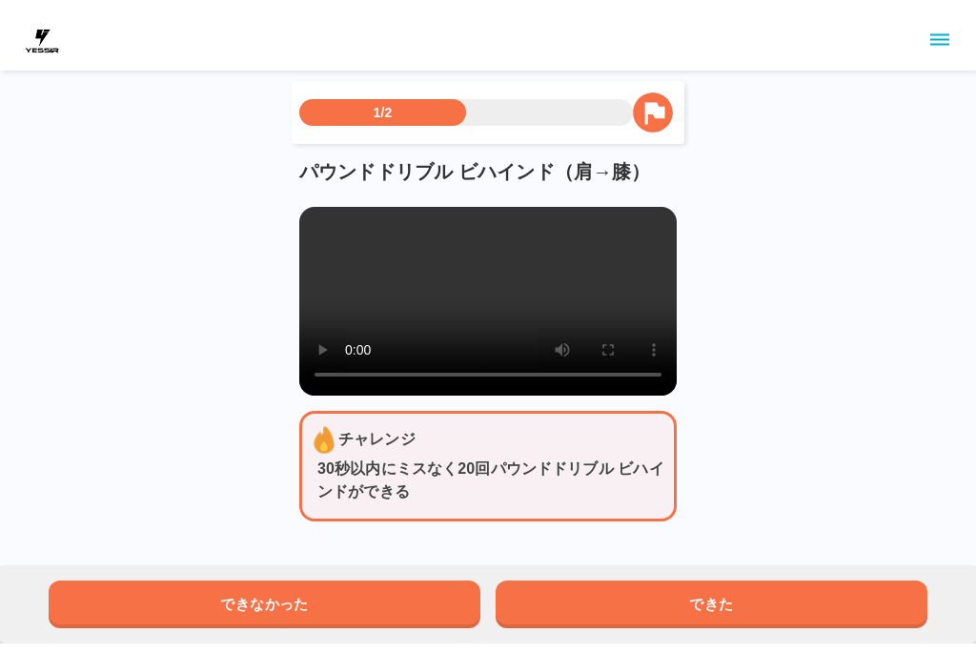
scroll to position [0, 0]
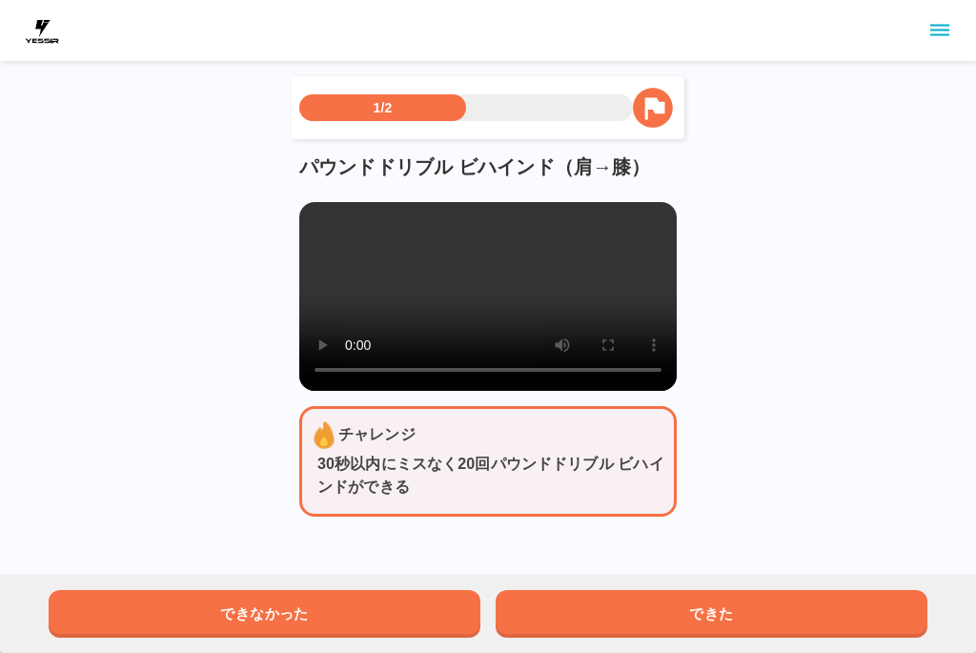
click at [312, 218] on video at bounding box center [487, 296] width 377 height 189
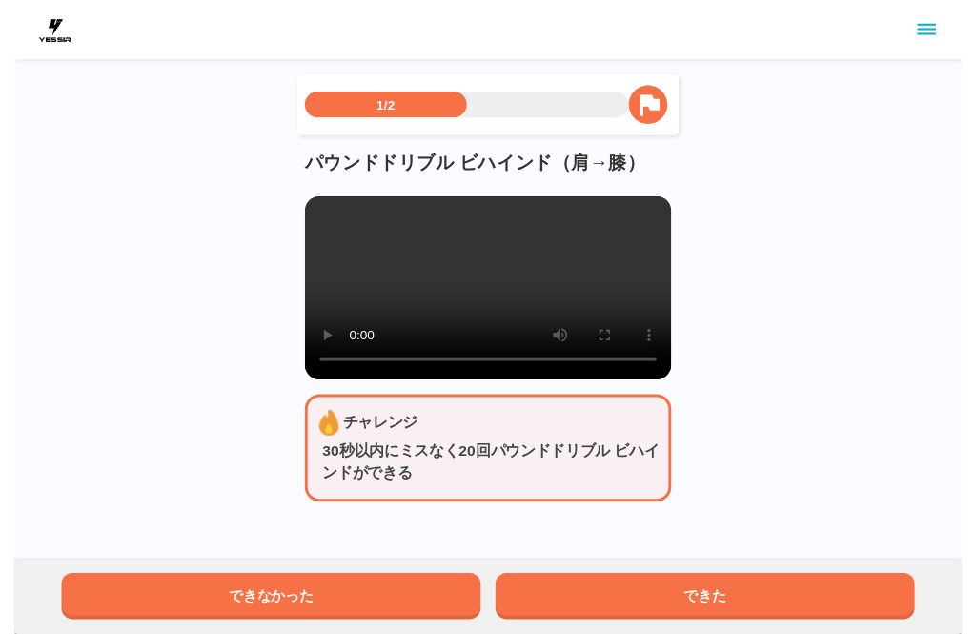
scroll to position [19, 0]
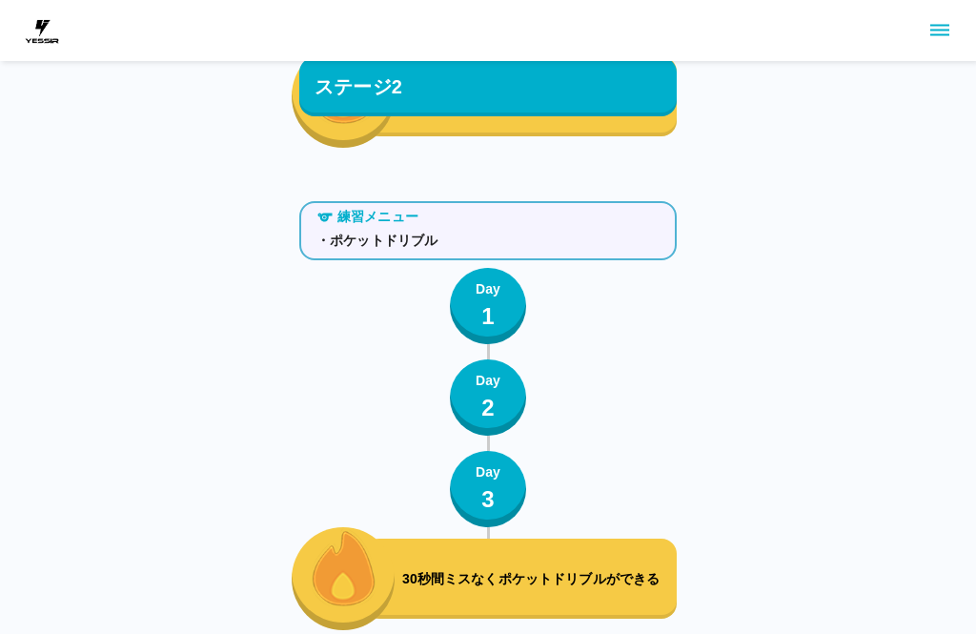
click at [571, 570] on p "30秒間ミスなくポケットドリブルができる" at bounding box center [535, 580] width 267 height 20
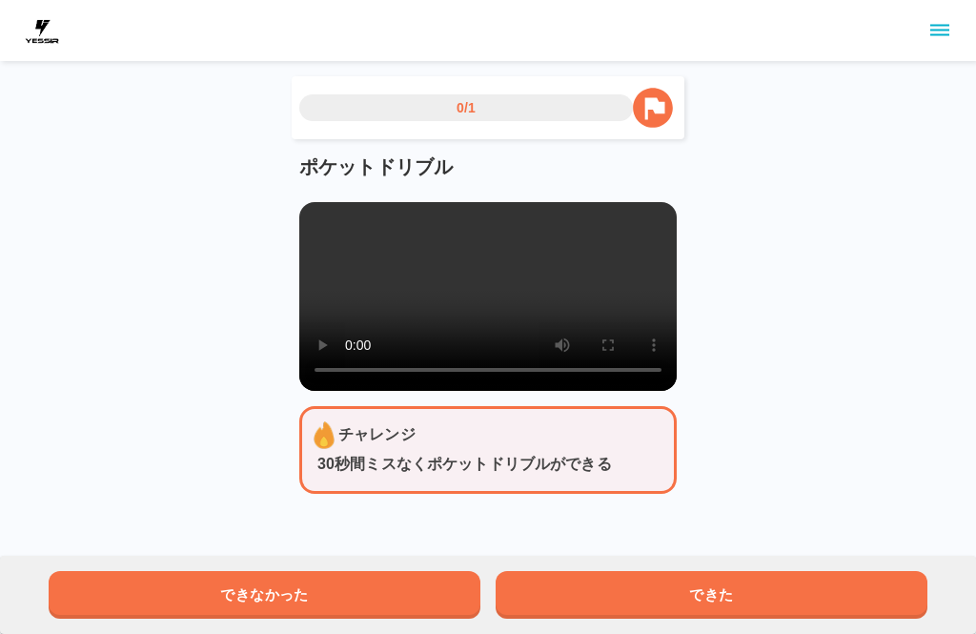
click at [320, 233] on video at bounding box center [487, 296] width 377 height 189
click at [312, 217] on video at bounding box center [487, 296] width 377 height 189
click at [666, 601] on button "できた" at bounding box center [712, 595] width 432 height 48
